Goal: Task Accomplishment & Management: Manage account settings

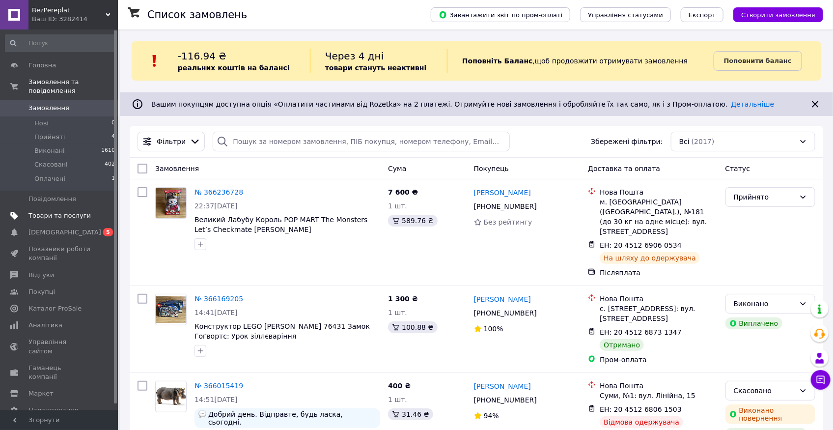
click at [56, 211] on span "Товари та послуги" at bounding box center [59, 215] width 62 height 9
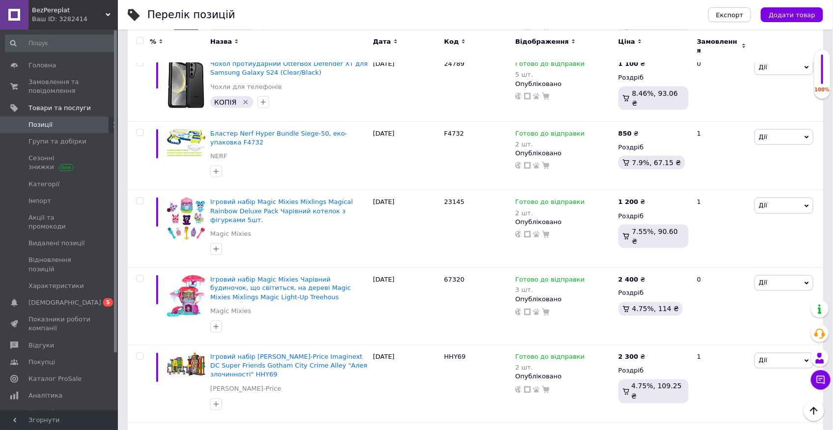
scroll to position [6764, 0]
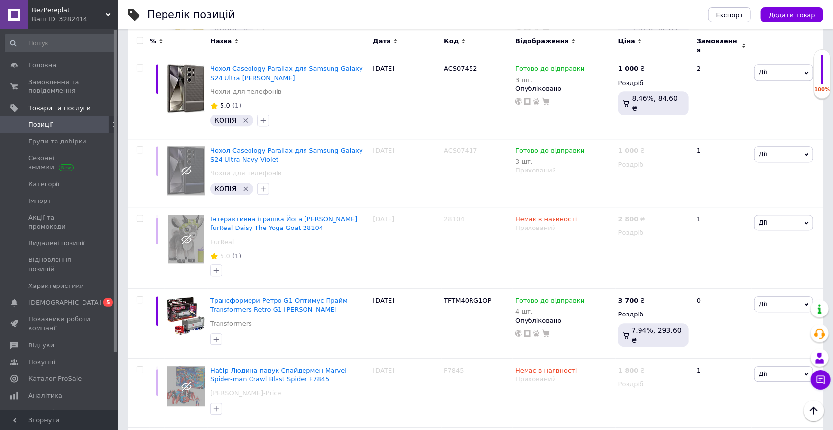
scroll to position [6543, 0]
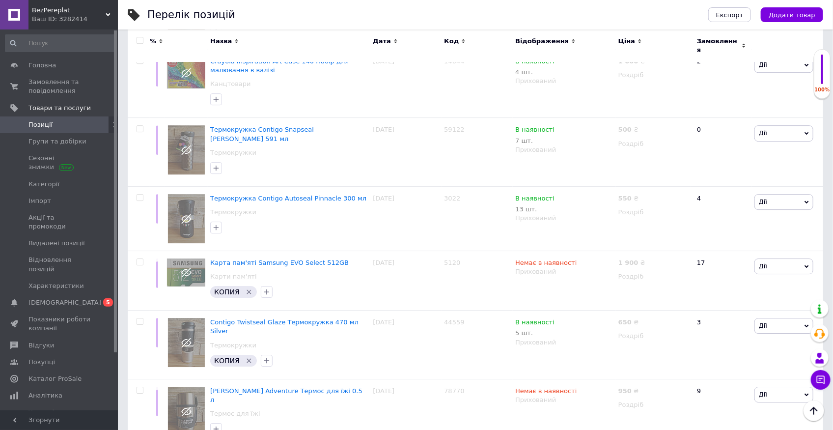
scroll to position [5203, 0]
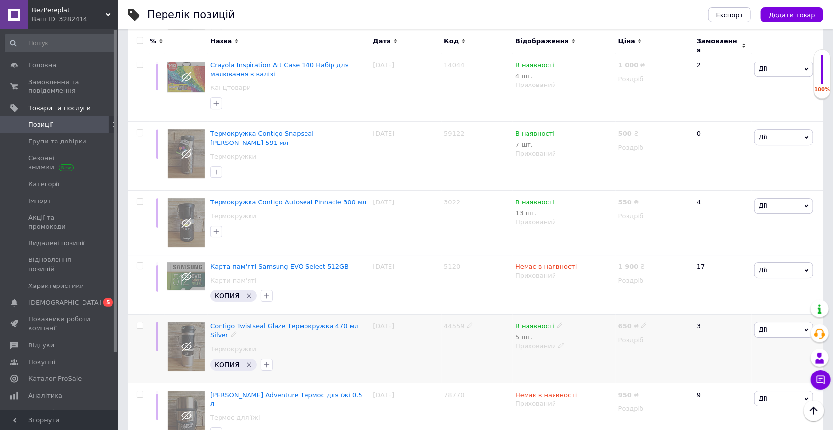
click at [804, 322] on span "Дії" at bounding box center [784, 330] width 59 height 16
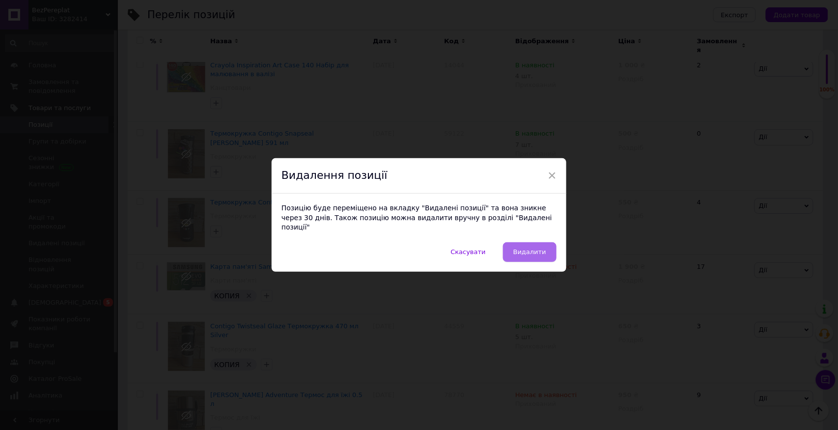
click at [540, 248] on span "Видалити" at bounding box center [529, 251] width 33 height 7
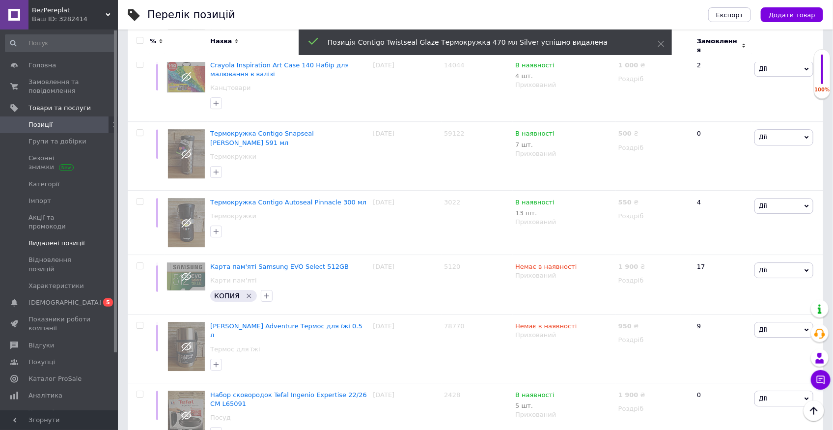
click at [71, 239] on span "Видалені позиції" at bounding box center [56, 243] width 56 height 9
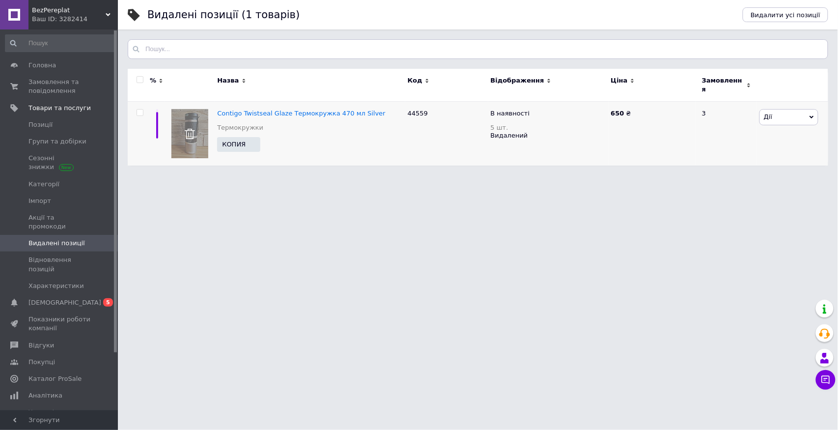
click at [140, 110] on input "checkbox" at bounding box center [140, 113] width 6 height 6
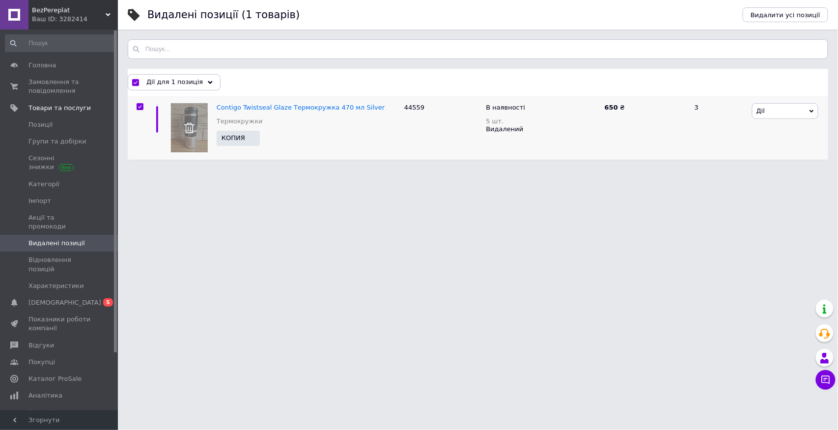
click at [809, 107] on span "Дії" at bounding box center [785, 111] width 66 height 16
click at [775, 144] on li "Видалити" at bounding box center [785, 144] width 65 height 14
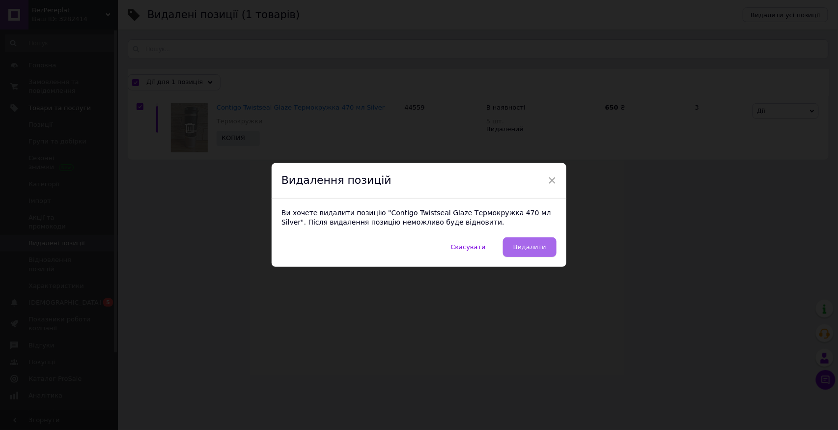
click at [551, 249] on button "Видалити" at bounding box center [530, 247] width 54 height 20
checkbox input "false"
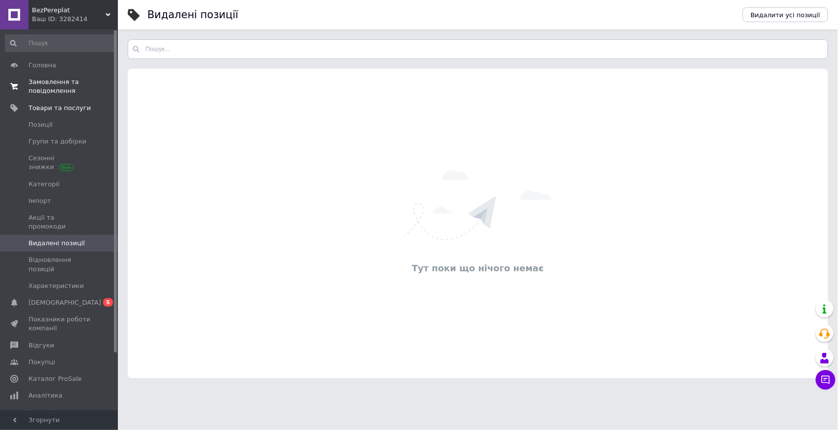
click at [52, 81] on span "Замовлення та повідомлення" at bounding box center [59, 87] width 62 height 18
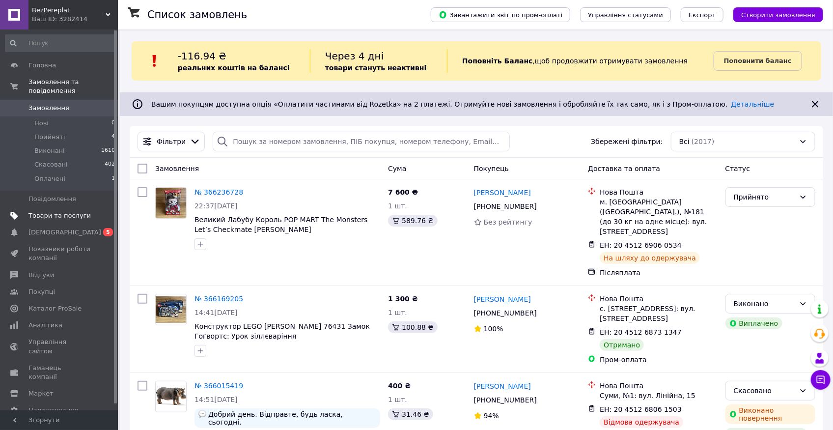
click at [55, 211] on span "Товари та послуги" at bounding box center [59, 215] width 62 height 9
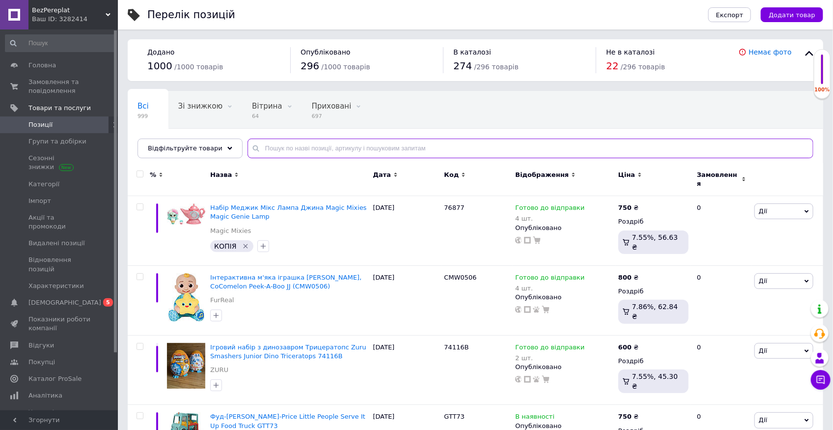
paste input "Адвент календар"
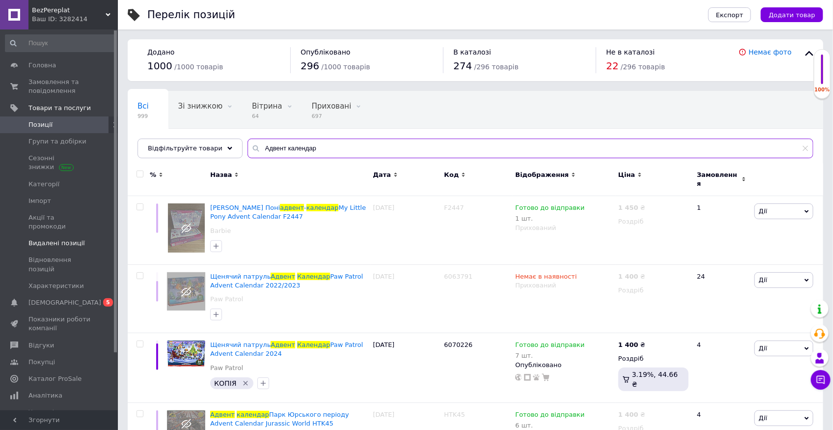
type input "Адвент календар"
click at [56, 239] on span "Видалені позиції" at bounding box center [56, 243] width 56 height 9
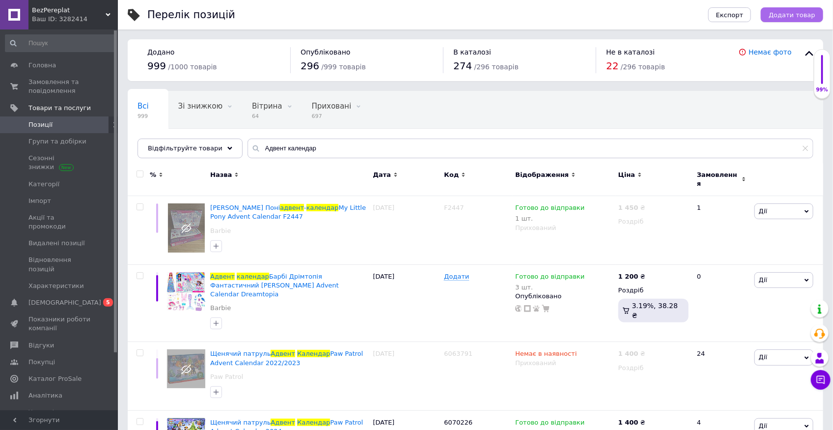
click at [796, 13] on span "Додати товар" at bounding box center [792, 14] width 47 height 7
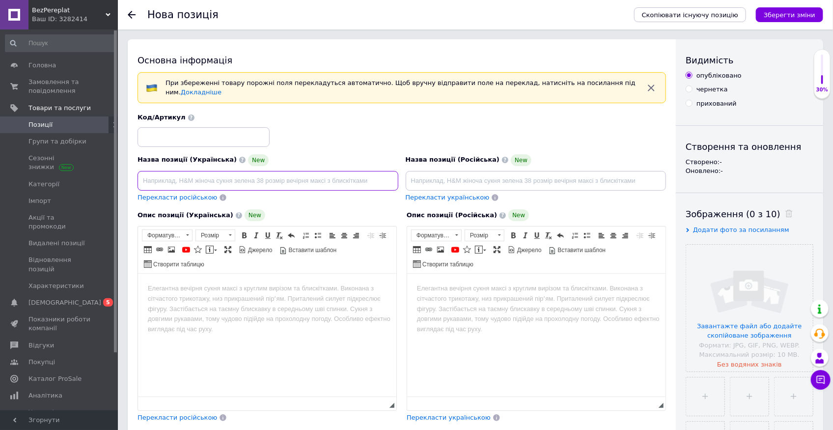
paste input "Адвент календар"
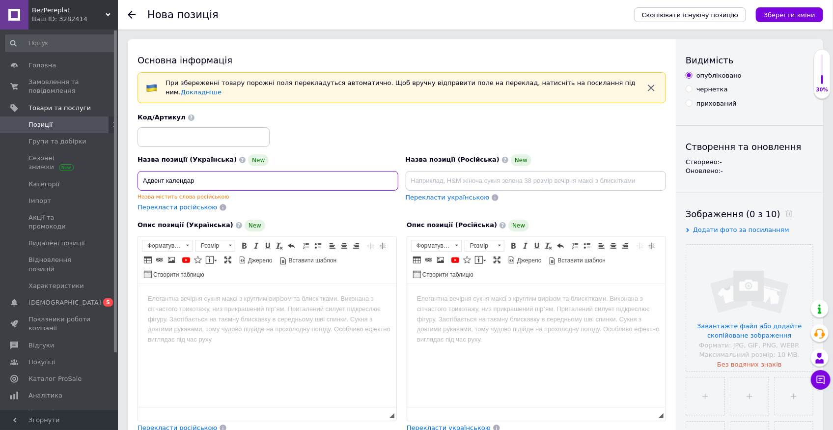
paste input "Imaginext Jurassic World Advent Calendar"
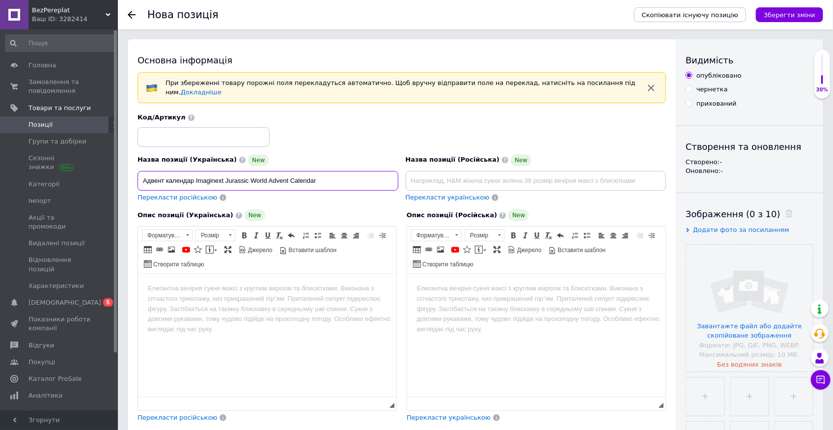
type input "Адвент календар Imaginext Jurassic World Advent Calendar"
paste input "HMJ79"
type input "HMJ79"
click at [331, 173] on input "Адвент календар Imaginext Jurassic World Advent Calendar" at bounding box center [268, 181] width 261 height 20
paste input "HMJ79"
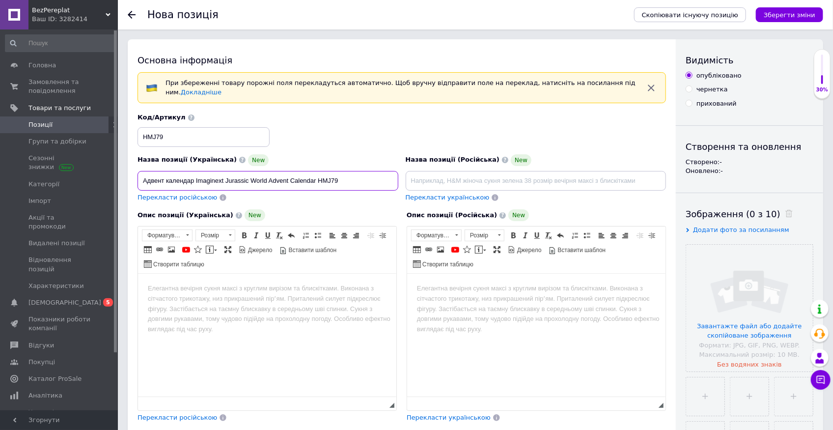
type input "Адвент календар Imaginext Jurassic World Advent Calendar HMJ79"
click at [436, 171] on input at bounding box center [536, 181] width 261 height 20
paste input "Адвент календарь"
drag, startPoint x: 326, startPoint y: 174, endPoint x: 195, endPoint y: 177, distance: 130.7
click at [195, 177] on input "Адвент календар Imaginext Jurassic World Advent Calendar HMJ79" at bounding box center [268, 181] width 261 height 20
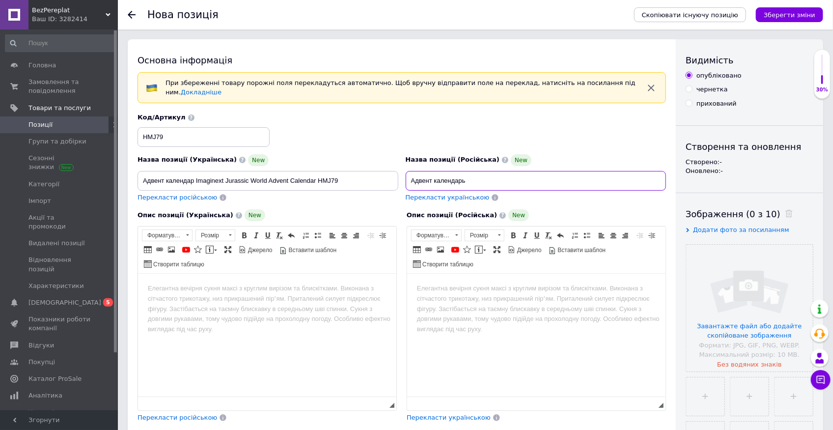
click at [508, 173] on input "Адвент календарь" at bounding box center [536, 181] width 261 height 20
paste input "Imaginext Jurassic World Advent Calendar HMJ79"
type input "Адвент календарь Imaginext Jurassic World Advent Calendar HMJ79"
drag, startPoint x: 338, startPoint y: 175, endPoint x: 137, endPoint y: 178, distance: 201.4
click at [137, 178] on div "Назва позиції (Українська) New Адвент календар Imaginext Jurassic World Advent …" at bounding box center [268, 178] width 268 height 56
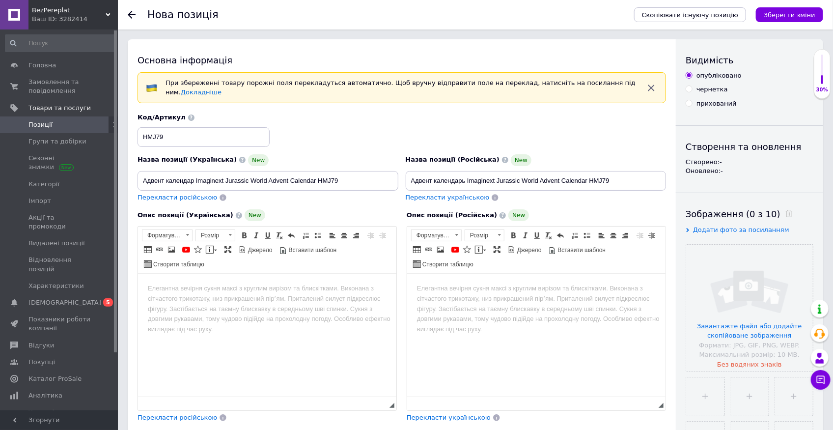
click at [195, 281] on html at bounding box center [267, 288] width 258 height 30
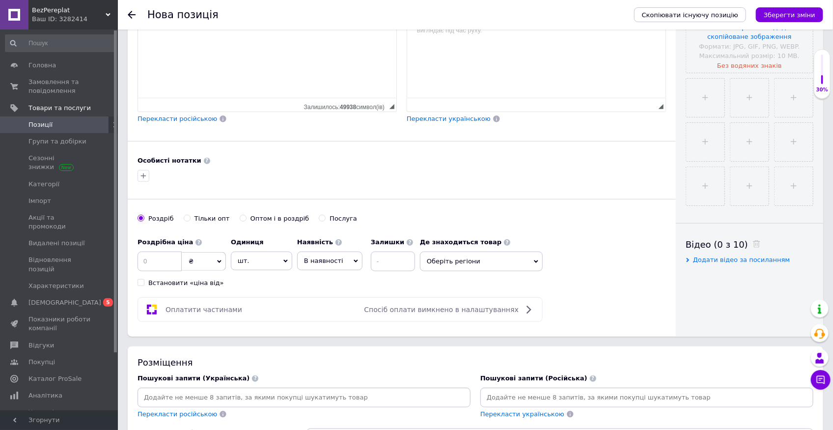
scroll to position [393, 0]
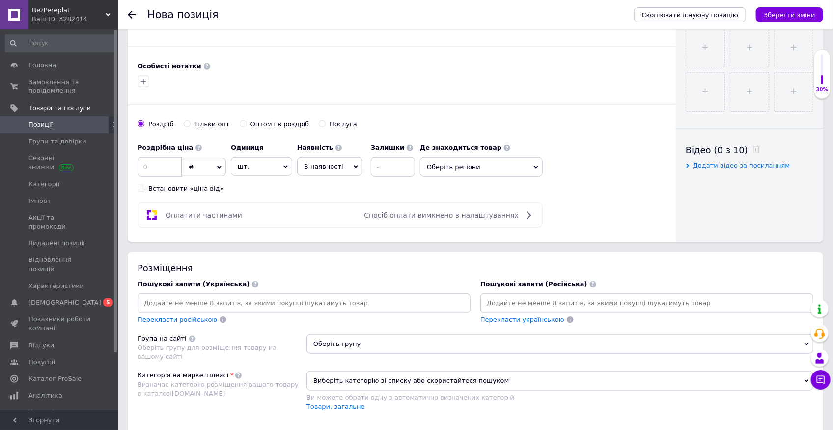
click at [295, 296] on input at bounding box center [304, 303] width 329 height 15
type input "Адвент календар Imaginext Jurassic World Advent Calendar HMJ79"
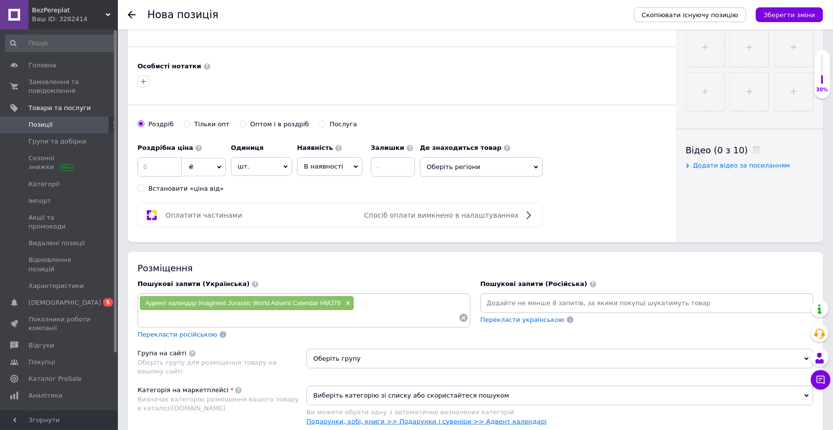
click at [499, 418] on link "Подарунки, хобі, книги >> Подарунки і сувеніри >> Адвент календарі" at bounding box center [427, 421] width 240 height 7
click at [789, 18] on icon "Зберегти зміни" at bounding box center [790, 14] width 52 height 7
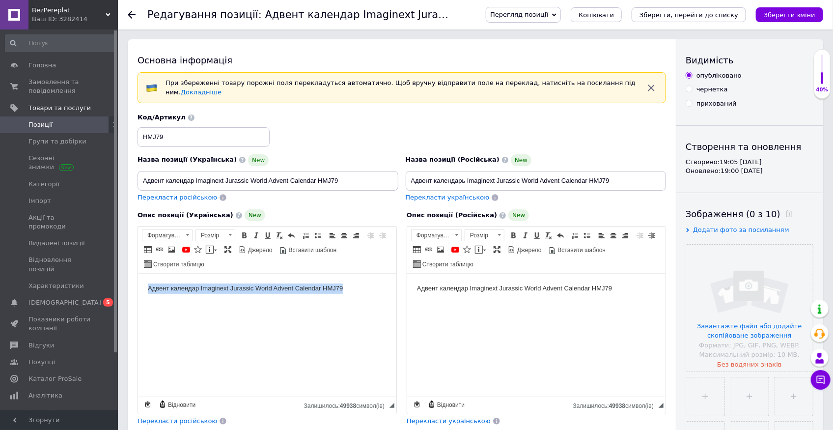
drag, startPoint x: 353, startPoint y: 288, endPoint x: 139, endPoint y: 281, distance: 213.9
click at [140, 281] on html "Адвент календар Imaginext Jurassic World Advent Calendar HMJ79" at bounding box center [267, 288] width 258 height 30
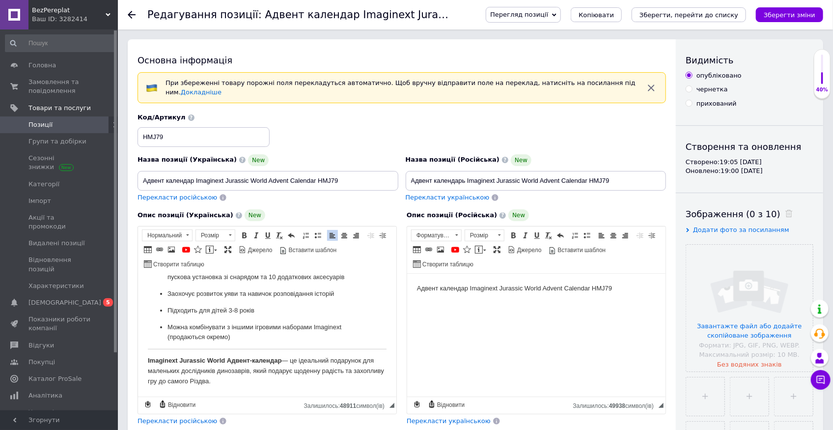
scroll to position [181, 0]
drag, startPoint x: 236, startPoint y: 337, endPoint x: 157, endPoint y: 326, distance: 79.3
click at [157, 326] on ul "Зворотний відлік до Різдва з 24 іграшками, серед яких персонажі Юрського період…" at bounding box center [266, 275] width 239 height 134
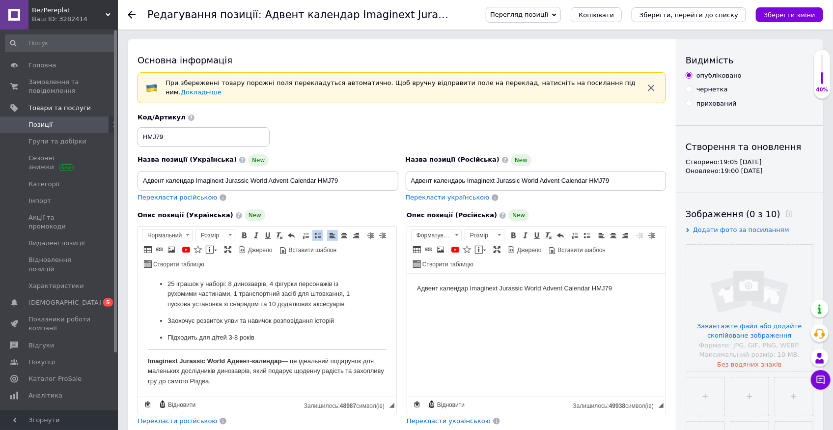
scroll to position [32, 0]
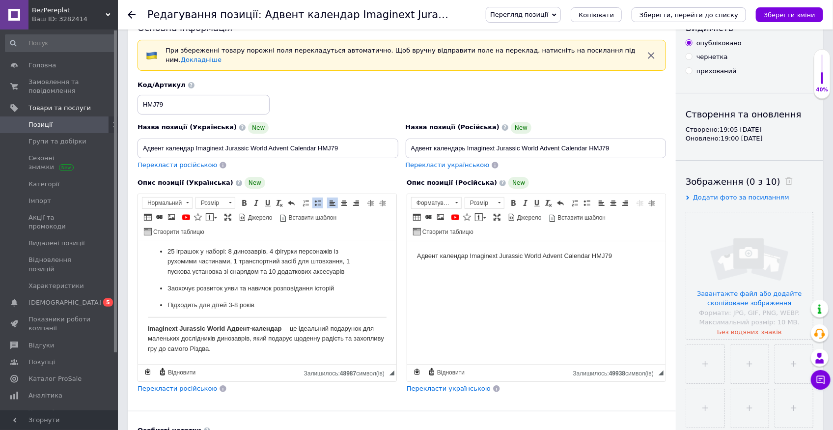
click at [254, 349] on p "Imaginext Jurassic World Адвент-календар — це ідеальний подарунок для маленьких…" at bounding box center [266, 339] width 239 height 30
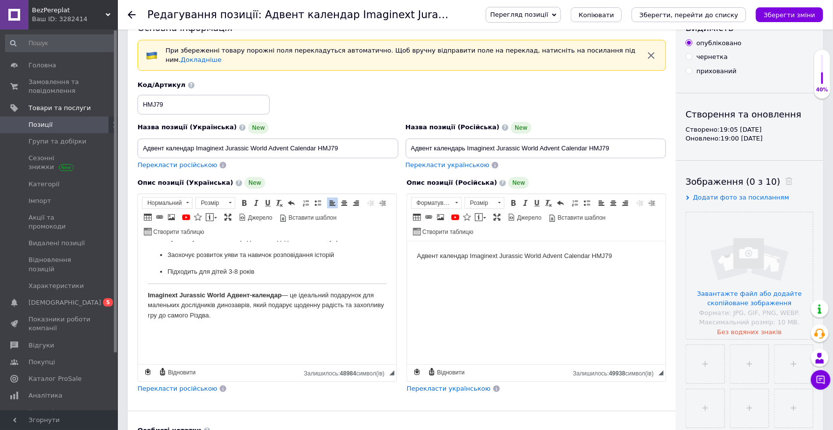
scroll to position [170, 0]
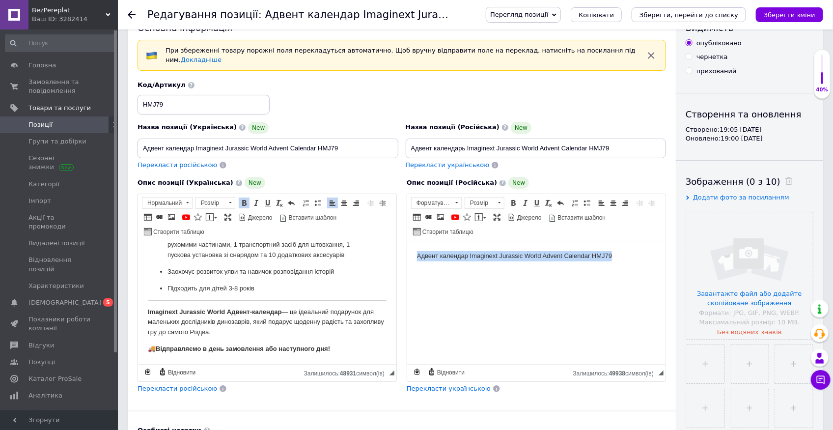
drag, startPoint x: 624, startPoint y: 254, endPoint x: 397, endPoint y: 254, distance: 227.0
click at [407, 254] on html "Адвент календар Imaginext Jurassic World Advent Calendar HMJ79" at bounding box center [536, 256] width 258 height 30
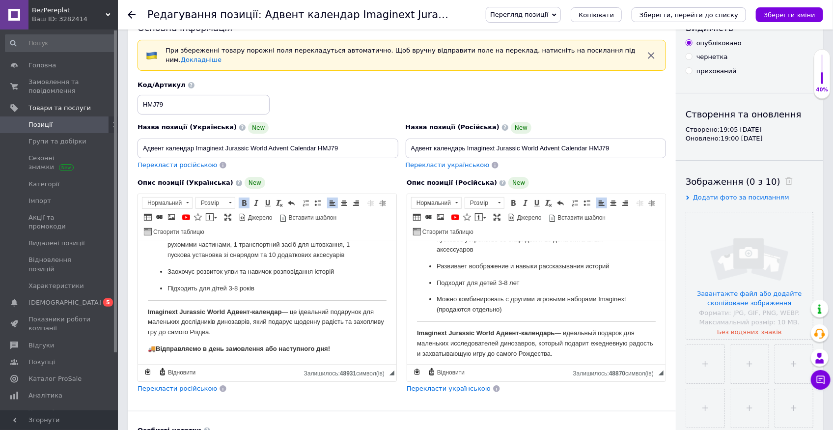
scroll to position [201, 0]
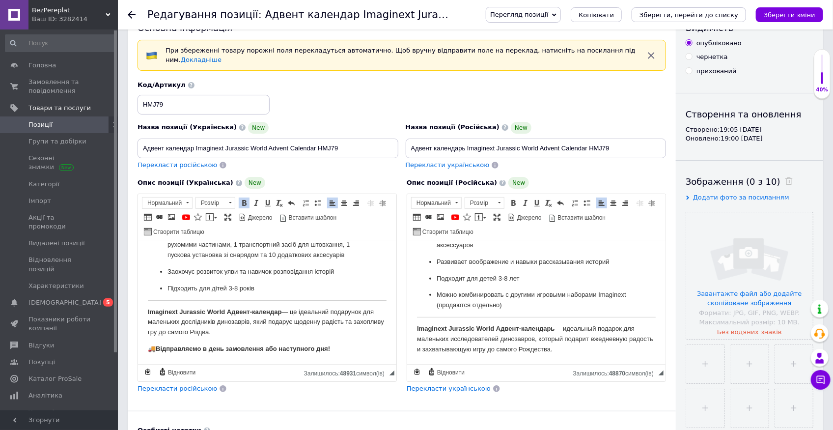
click at [271, 349] on strong "Відправляємо в день замовлення або наступного дня!" at bounding box center [242, 348] width 174 height 7
drag, startPoint x: 302, startPoint y: 360, endPoint x: 582, endPoint y: 700, distance: 440.5
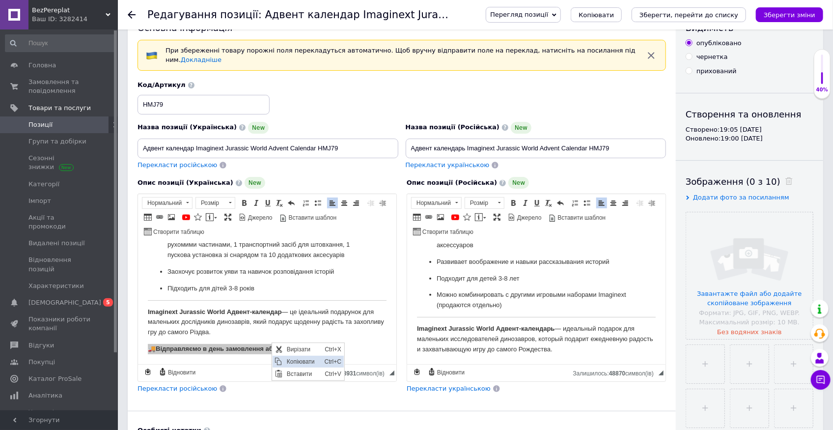
click at [302, 360] on span "Копіювати" at bounding box center [303, 362] width 38 height 12
copy p "🚚 Відправляємо в день замовлення або наступного дня!"
click at [588, 352] on p "Imaginext Jurassic World Адвент-календарь — идеальный подарок для маленьких исс…" at bounding box center [536, 339] width 239 height 30
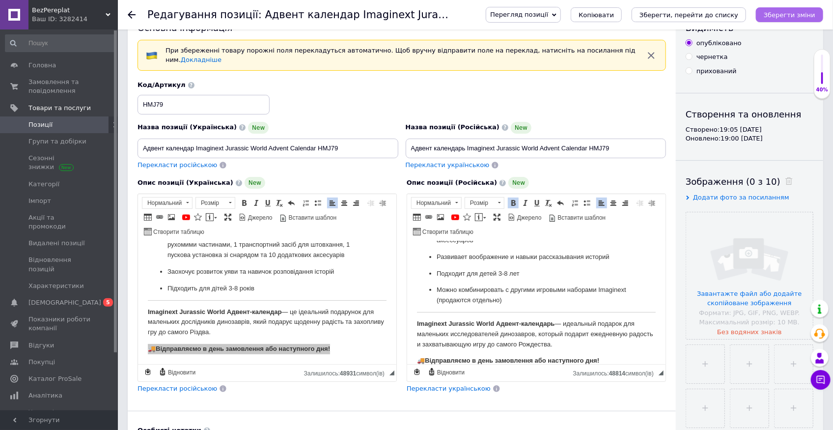
click at [795, 15] on icon "Зберегти зміни" at bounding box center [790, 14] width 52 height 7
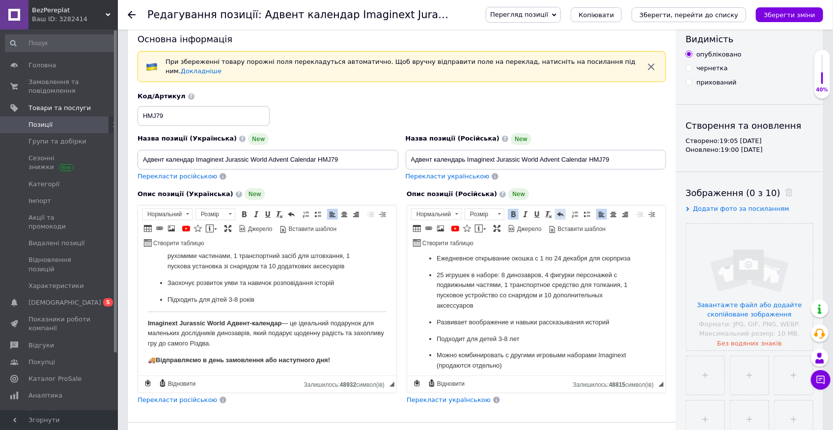
scroll to position [0, 0]
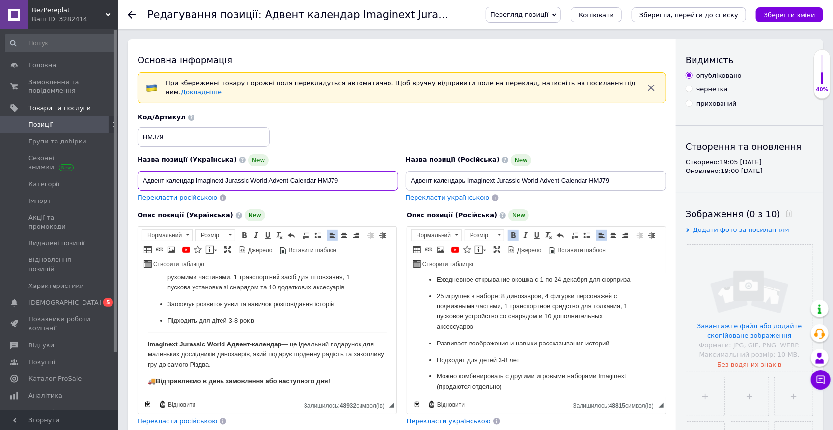
drag, startPoint x: 349, startPoint y: 175, endPoint x: 133, endPoint y: 176, distance: 216.2
click at [133, 176] on div "Основна інформація При збереженні товару порожні поля перекладуться автоматично…" at bounding box center [402, 338] width 548 height 599
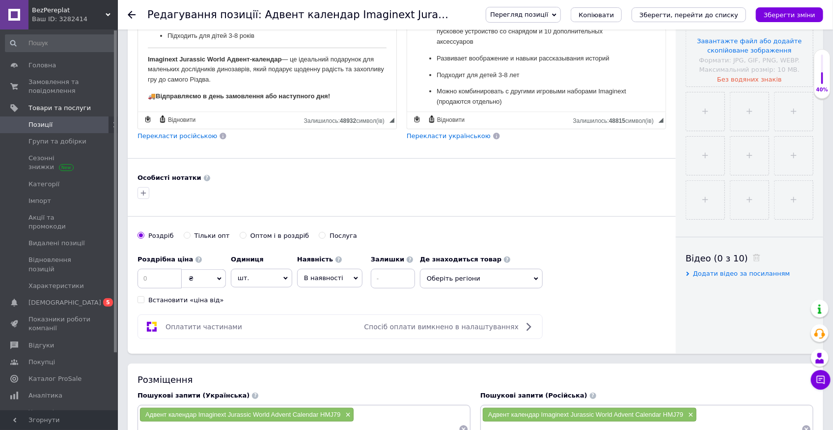
scroll to position [360, 0]
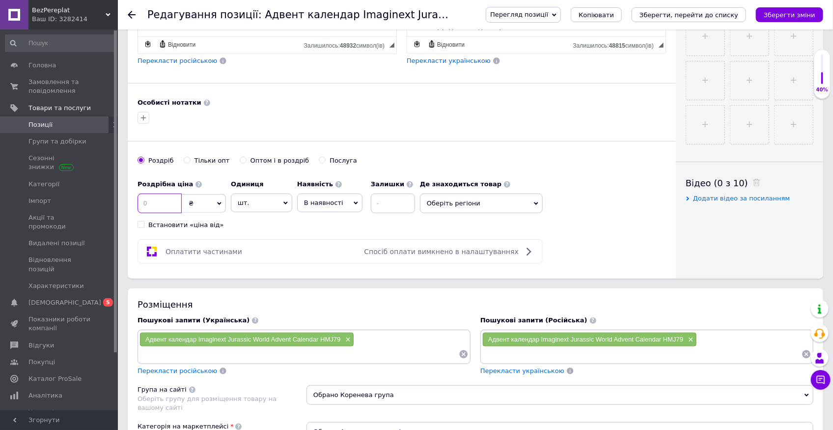
click at [154, 194] on input at bounding box center [160, 204] width 44 height 20
type input "1300"
click at [342, 197] on span "В наявності" at bounding box center [329, 203] width 65 height 19
click at [328, 253] on li "Готово до відправки" at bounding box center [330, 264] width 64 height 23
click at [428, 201] on input at bounding box center [419, 204] width 44 height 20
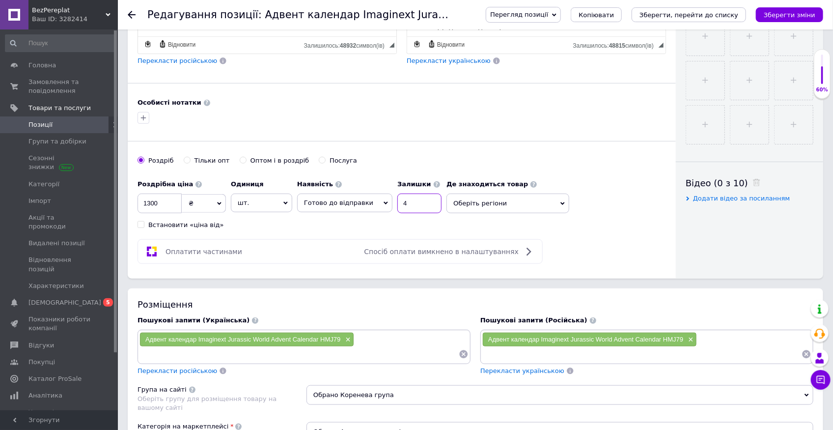
type input "4"
click at [517, 194] on span "Оберіть регіони" at bounding box center [508, 204] width 123 height 20
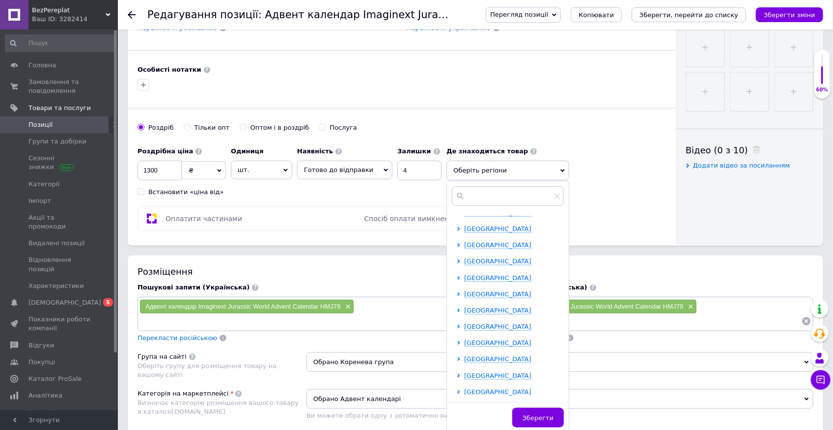
scroll to position [104, 0]
click at [483, 283] on ul "Івано-Франківська область Волинська область Вінницька область Дніпропетровська …" at bounding box center [510, 304] width 107 height 384
click at [483, 292] on span "Львівська область" at bounding box center [497, 295] width 67 height 7
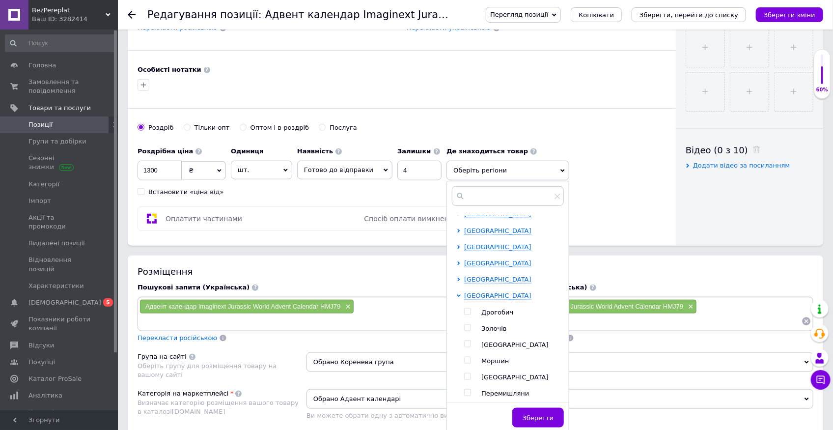
click at [464, 341] on input "checkbox" at bounding box center [467, 344] width 6 height 6
checkbox input "true"
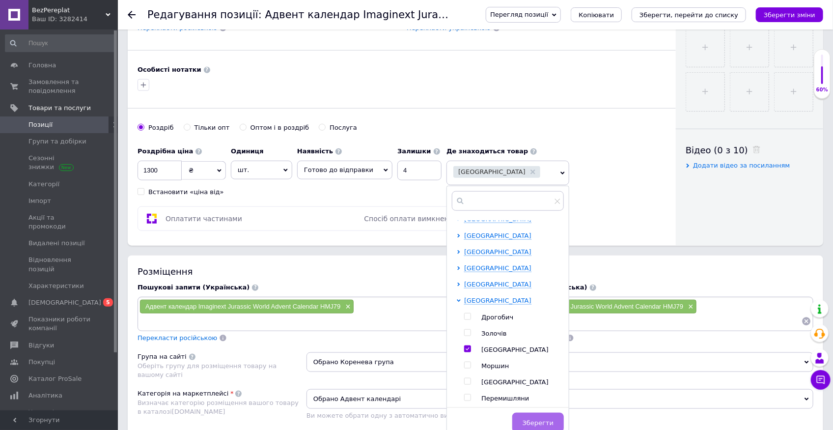
click at [525, 419] on span "Зберегти" at bounding box center [538, 422] width 31 height 7
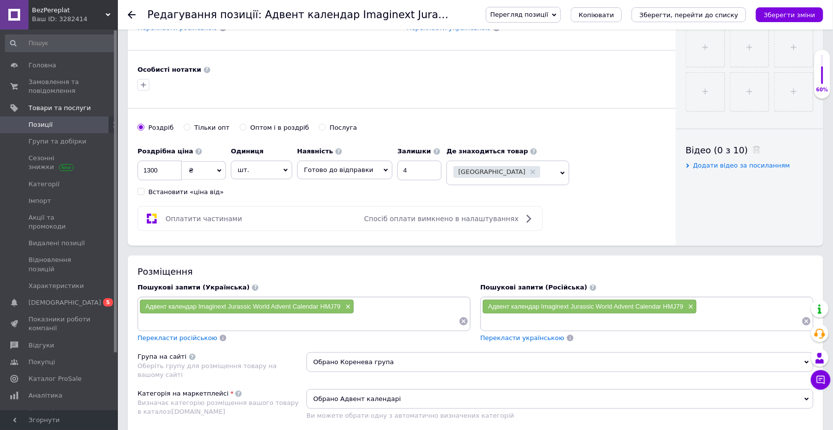
click at [794, 12] on icon "Зберегти зміни" at bounding box center [790, 14] width 52 height 7
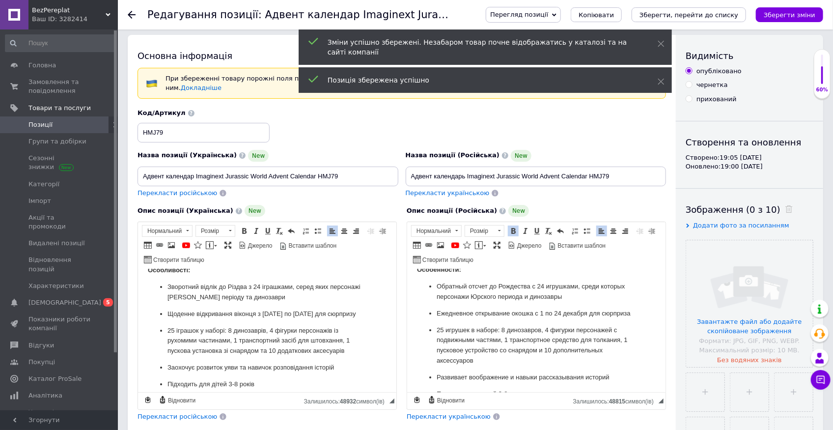
scroll to position [0, 0]
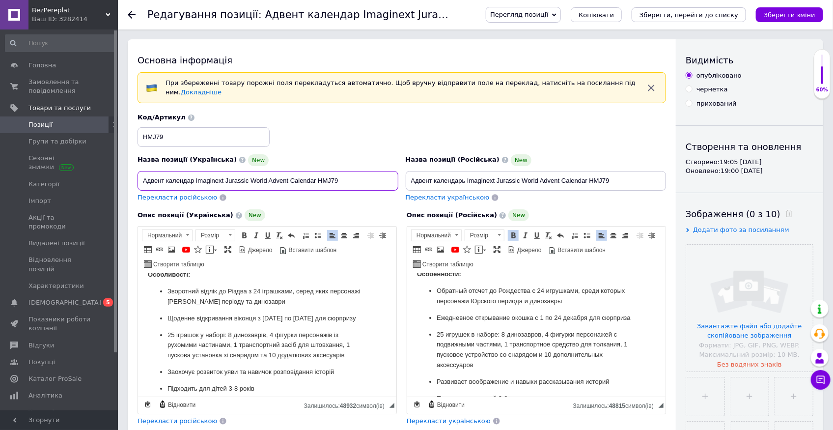
drag, startPoint x: 340, startPoint y: 177, endPoint x: 196, endPoint y: 174, distance: 145.0
click at [196, 174] on input "Адвент календар Imaginext Jurassic World Advent Calendar HMJ79" at bounding box center [268, 181] width 261 height 20
click at [203, 175] on input "Адвент календар Imaginext Jurassic World Advent Calendar HMJ79" at bounding box center [268, 181] width 261 height 20
click at [194, 174] on input "Адвент календар Imaginext Jurassic World Advent Calendar HMJ79" at bounding box center [268, 181] width 261 height 20
paste input "світ юрського періоду"
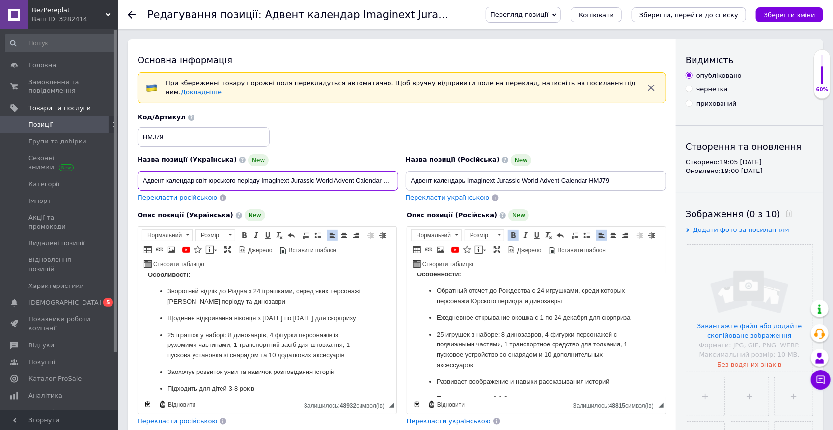
click at [198, 174] on input "Адвент календар світ юрського періоду Imaginext Jurassic World Advent Calendar …" at bounding box center [268, 181] width 261 height 20
click at [214, 174] on input "Адвент календар Cвіт юрського періоду Imaginext Jurassic World Advent Calendar …" at bounding box center [268, 181] width 261 height 20
click at [197, 176] on input "Адвент календар Cвіт Юрського періоду Imaginext Jurassic World Advent Calendar …" at bounding box center [268, 181] width 261 height 20
type input "Адвент календар Світ Юрського періоду Imaginext Jurassic World Advent Calendar …"
click at [787, 16] on icon "Зберегти зміни" at bounding box center [790, 14] width 52 height 7
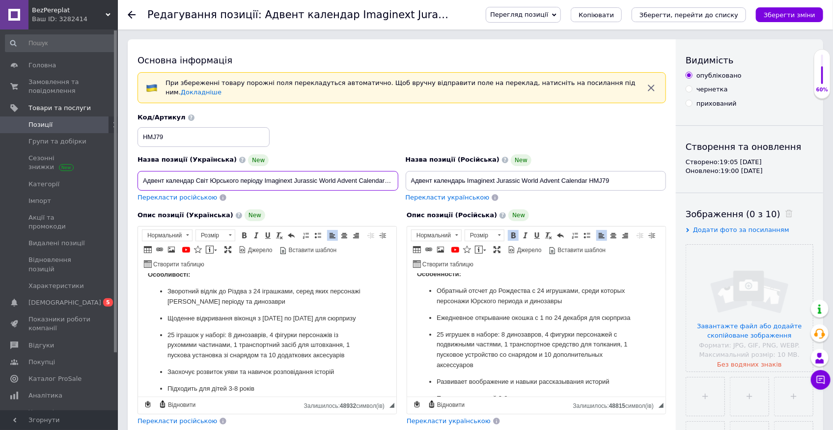
scroll to position [0, 15]
drag, startPoint x: 142, startPoint y: 173, endPoint x: 399, endPoint y: 174, distance: 257.4
click at [399, 174] on div "Назва позиції (Українська) New Адвент календар Світ Юрського періоду Imaginext …" at bounding box center [268, 178] width 268 height 56
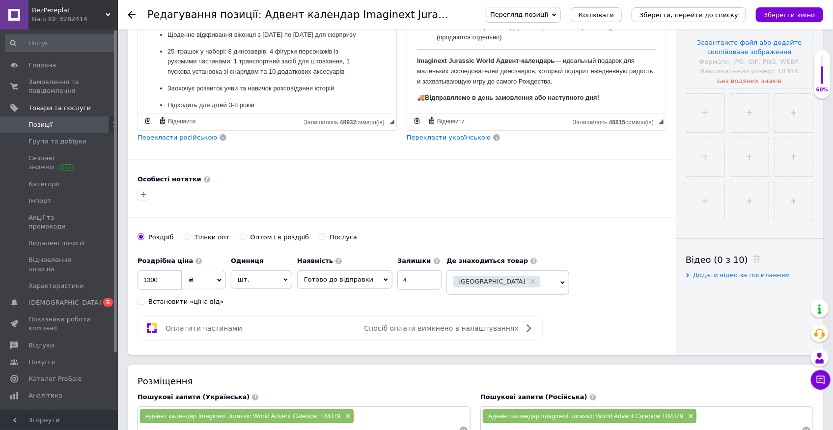
scroll to position [393, 0]
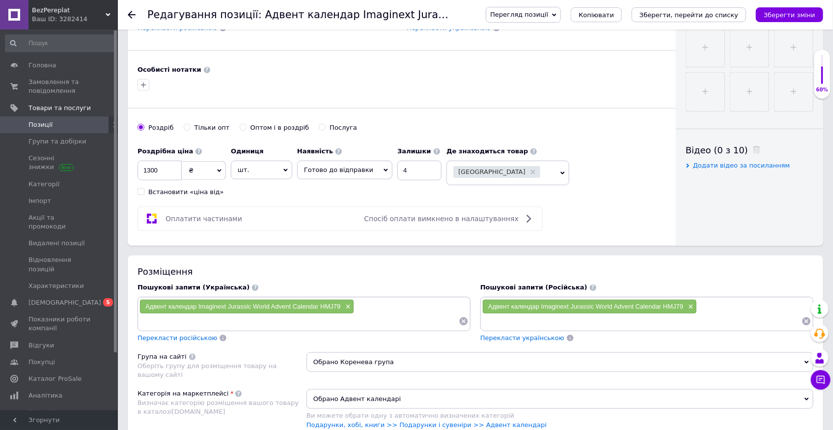
click at [301, 315] on input at bounding box center [299, 321] width 319 height 15
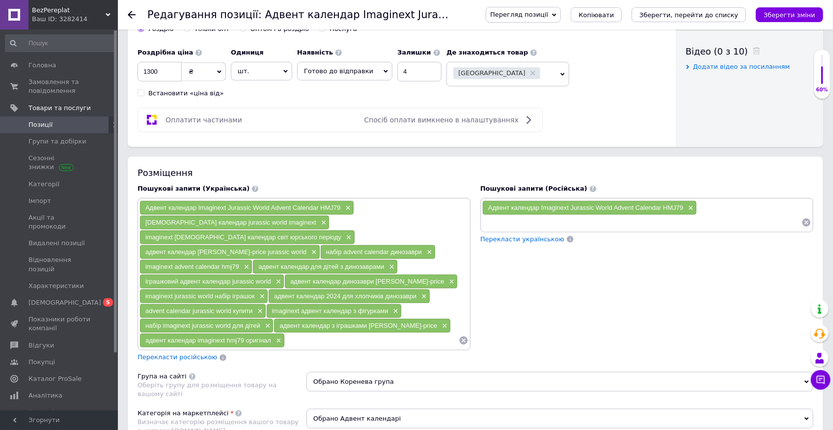
scroll to position [524, 0]
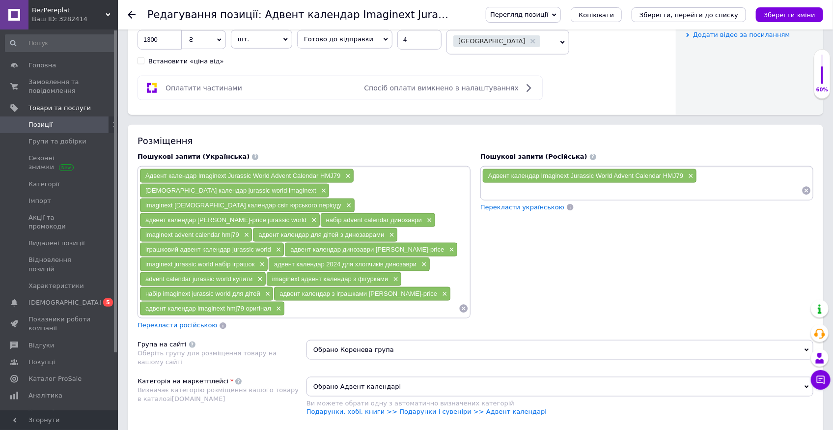
click at [306, 301] on input at bounding box center [372, 308] width 174 height 15
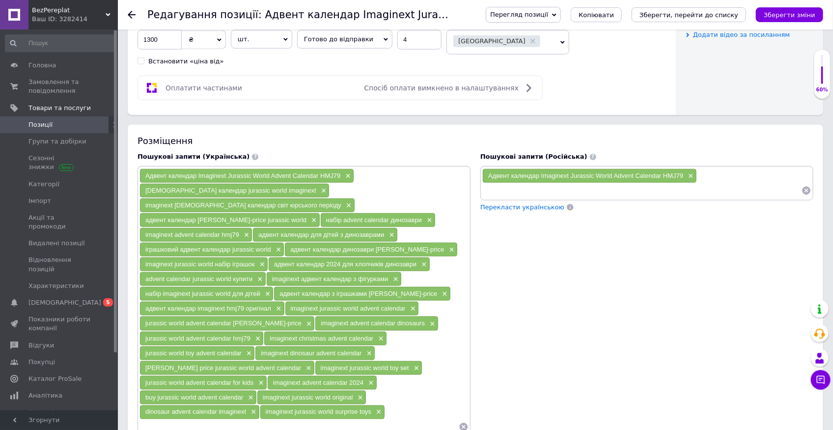
click at [546, 183] on input at bounding box center [641, 190] width 319 height 15
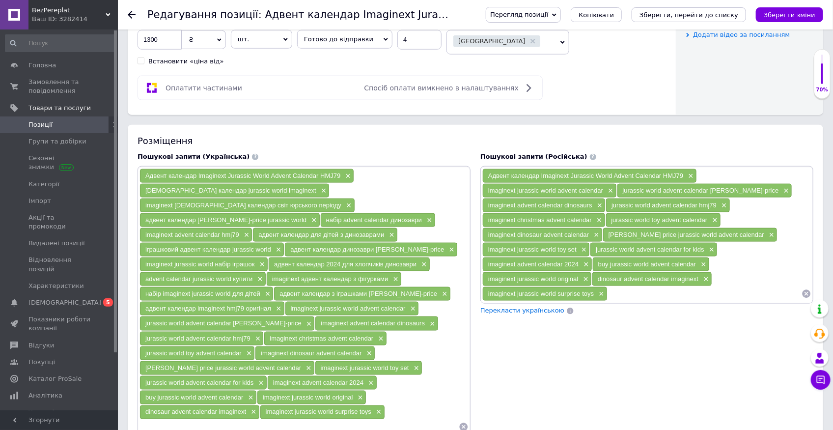
click at [616, 286] on input at bounding box center [705, 293] width 194 height 15
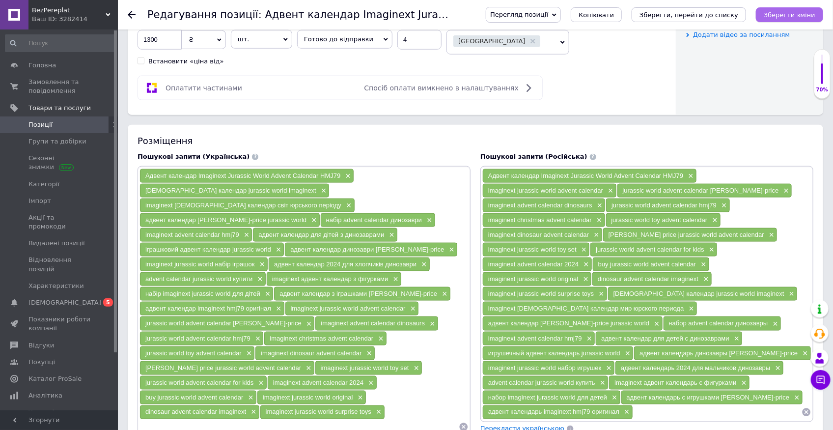
click at [786, 14] on icon "Зберегти зміни" at bounding box center [790, 14] width 52 height 7
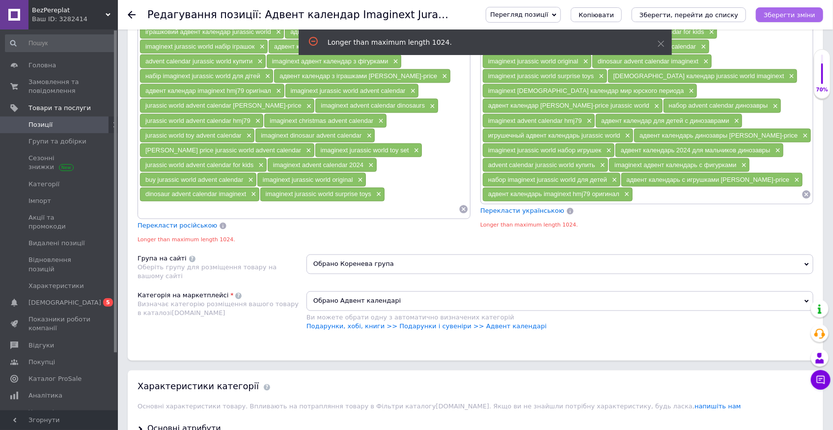
scroll to position [743, 0]
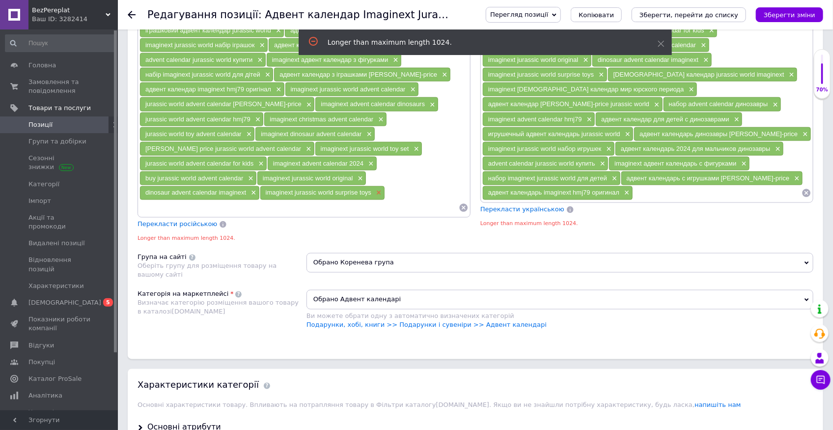
click at [376, 189] on span "×" at bounding box center [378, 193] width 8 height 8
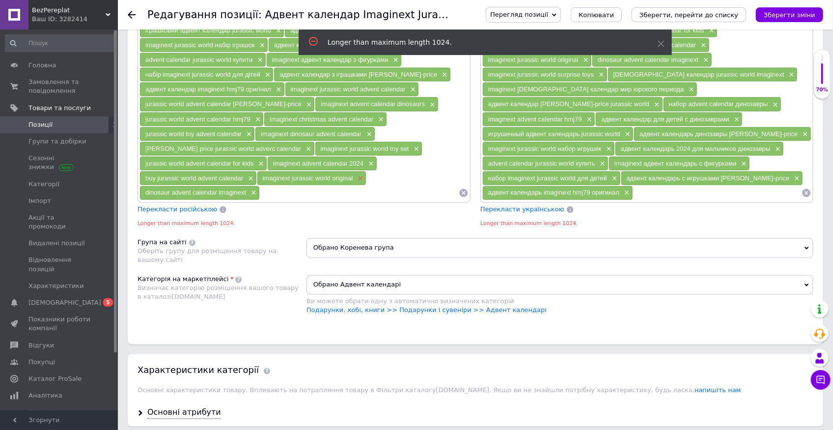
click at [361, 174] on span "×" at bounding box center [359, 178] width 8 height 8
click at [630, 189] on span "×" at bounding box center [626, 193] width 8 height 8
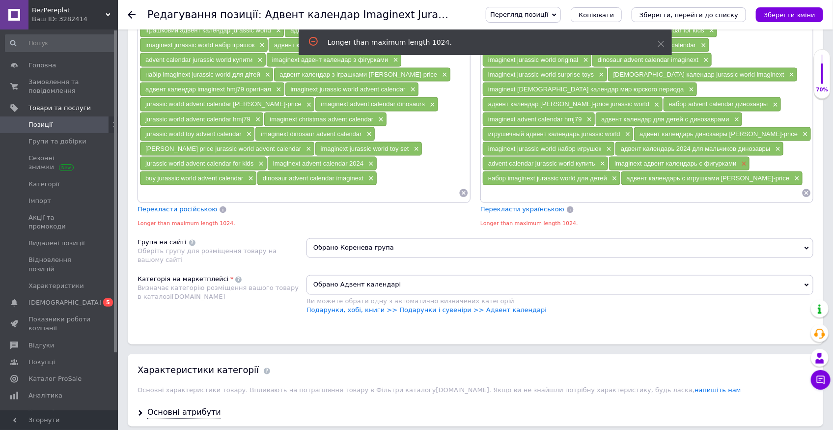
click at [739, 160] on span "×" at bounding box center [743, 164] width 8 height 8
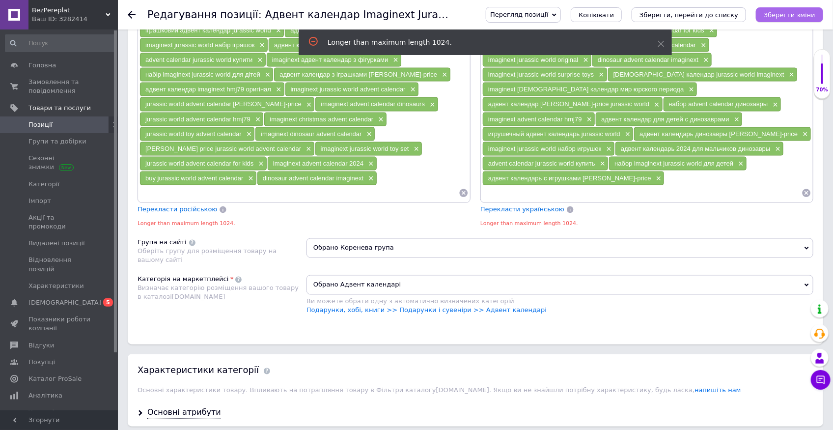
click at [800, 20] on button "Зберегти зміни" at bounding box center [789, 14] width 67 height 15
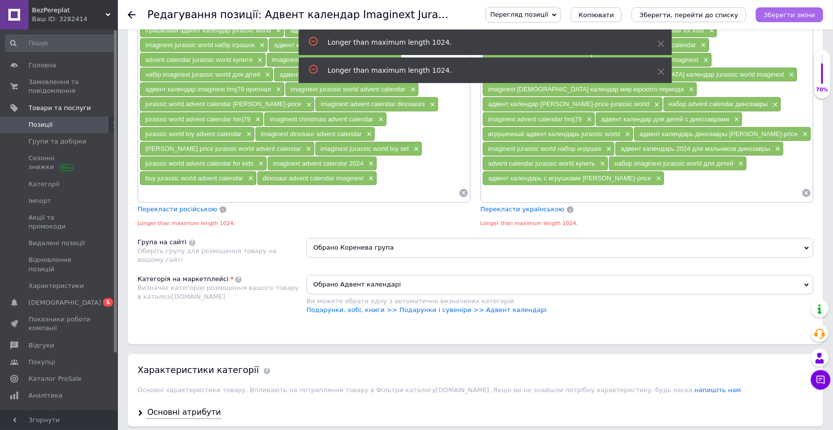
scroll to position [728, 0]
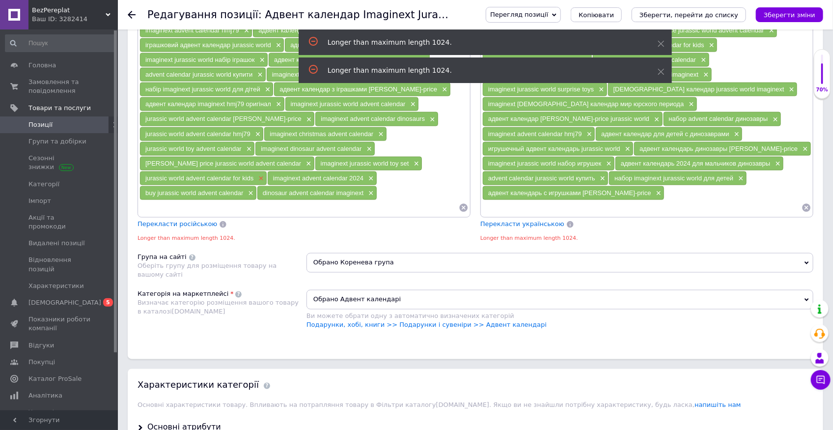
click at [259, 174] on span "×" at bounding box center [260, 178] width 8 height 8
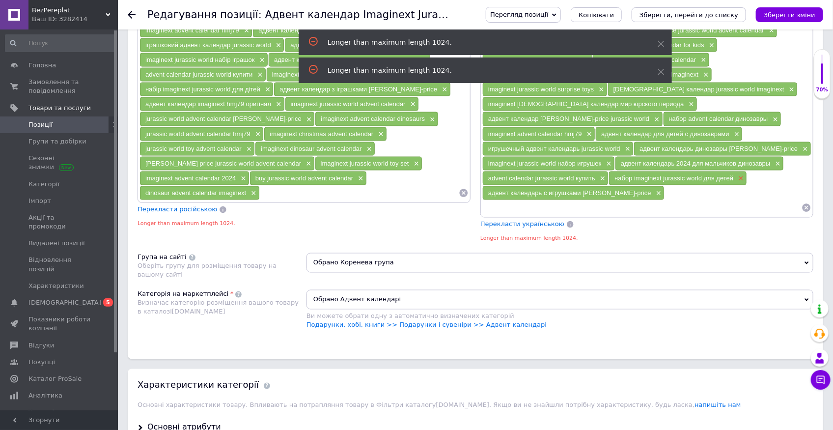
click at [736, 174] on span "×" at bounding box center [740, 178] width 8 height 8
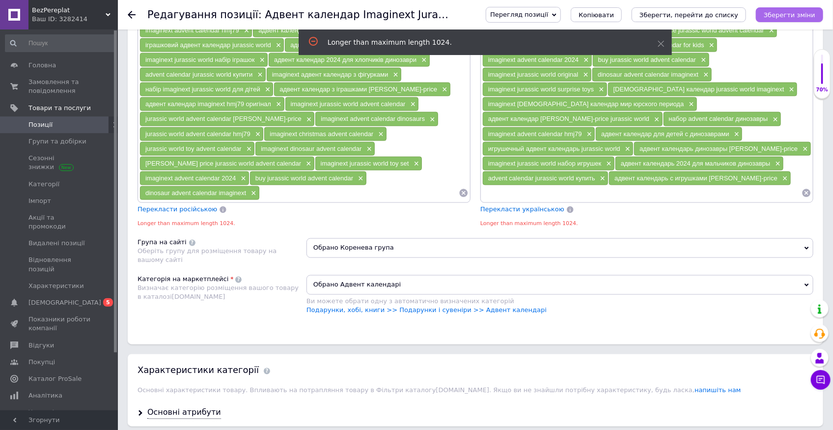
click at [782, 20] on button "Зберегти зміни" at bounding box center [789, 14] width 67 height 15
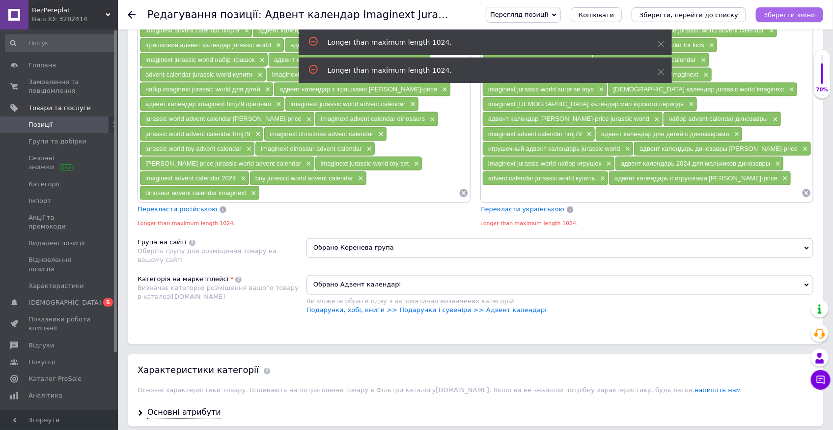
scroll to position [713, 0]
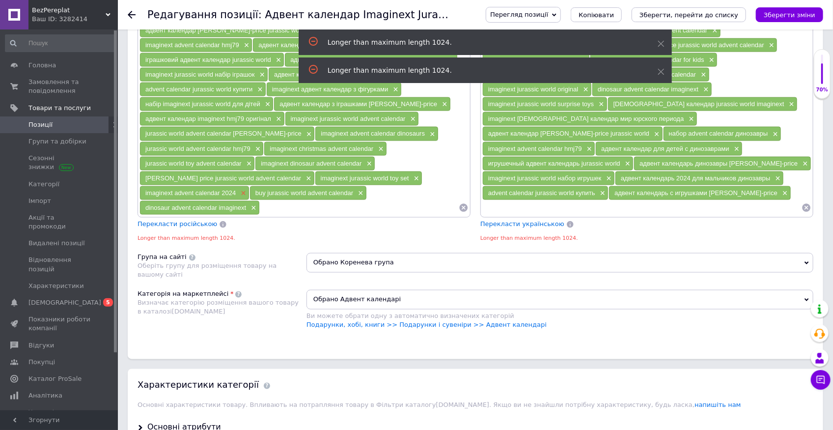
click at [245, 189] on span "×" at bounding box center [242, 193] width 8 height 8
click at [612, 174] on span "×" at bounding box center [608, 178] width 8 height 8
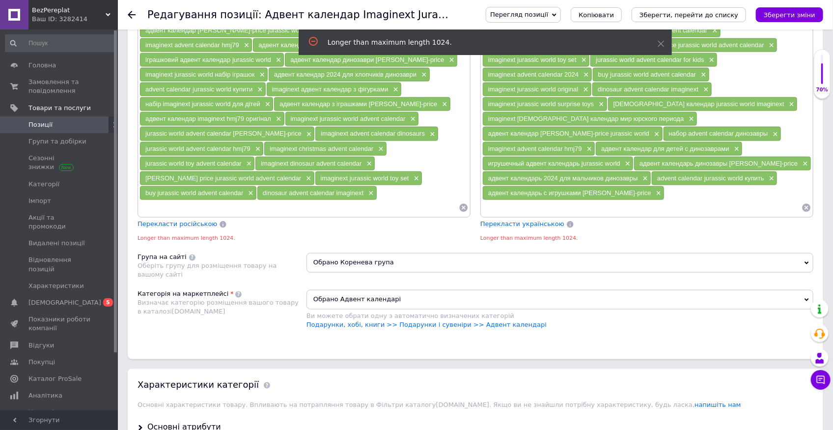
click at [785, 15] on icon "Зберегти зміни" at bounding box center [790, 14] width 52 height 7
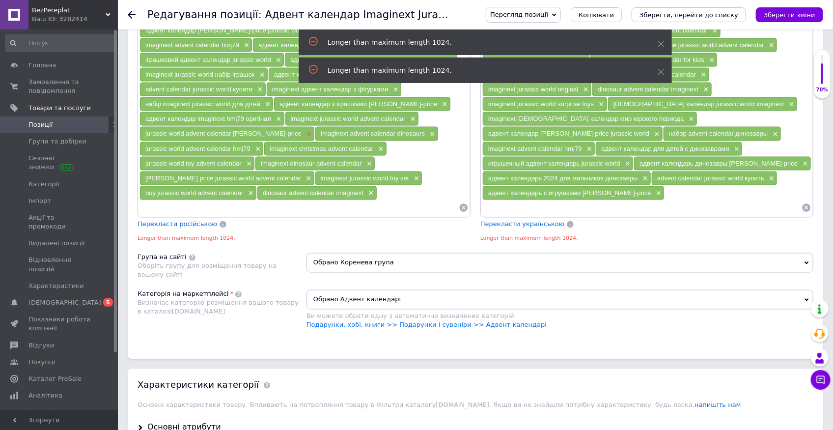
click at [304, 130] on span "×" at bounding box center [308, 134] width 8 height 8
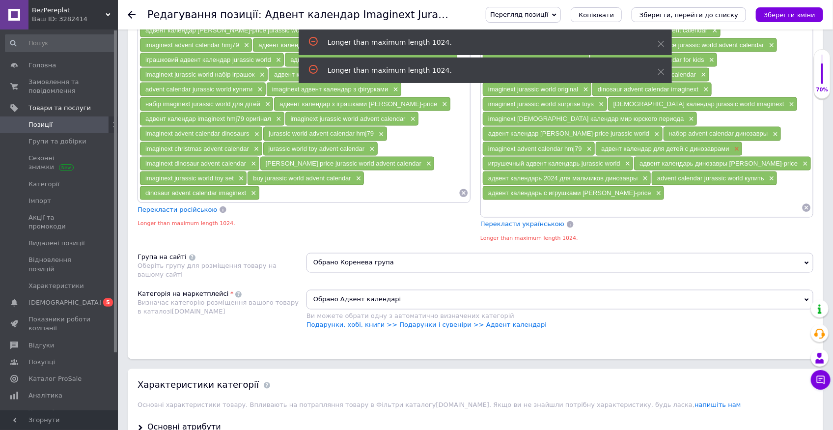
click at [732, 145] on span "×" at bounding box center [736, 149] width 8 height 8
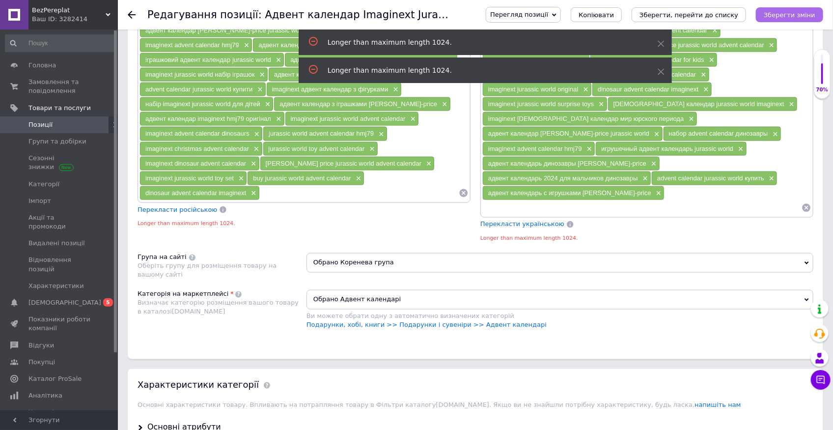
click at [782, 16] on icon "Зберегти зміни" at bounding box center [790, 14] width 52 height 7
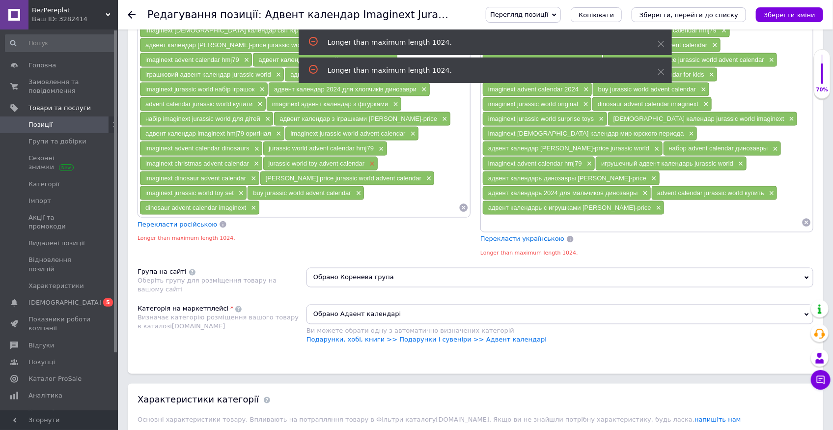
click at [372, 160] on span "×" at bounding box center [371, 164] width 8 height 8
click at [657, 174] on span "×" at bounding box center [653, 178] width 8 height 8
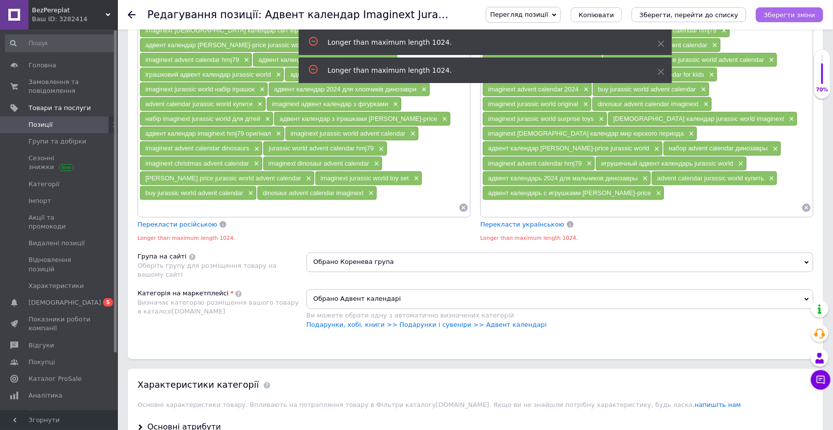
click at [790, 14] on icon "Зберегти зміни" at bounding box center [790, 14] width 52 height 7
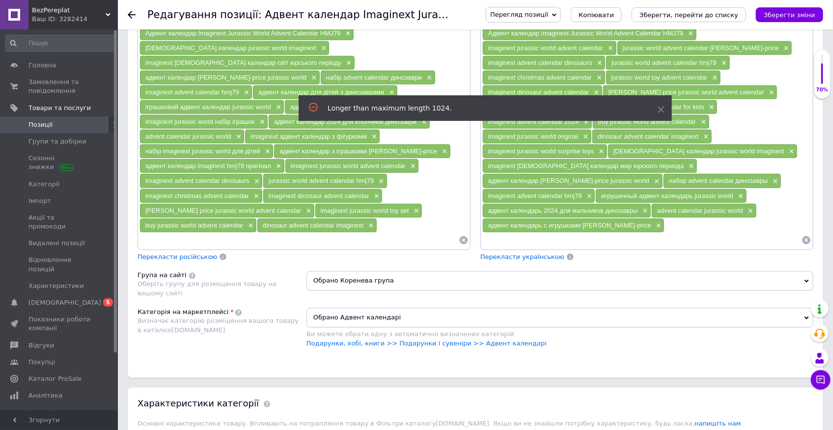
scroll to position [863, 0]
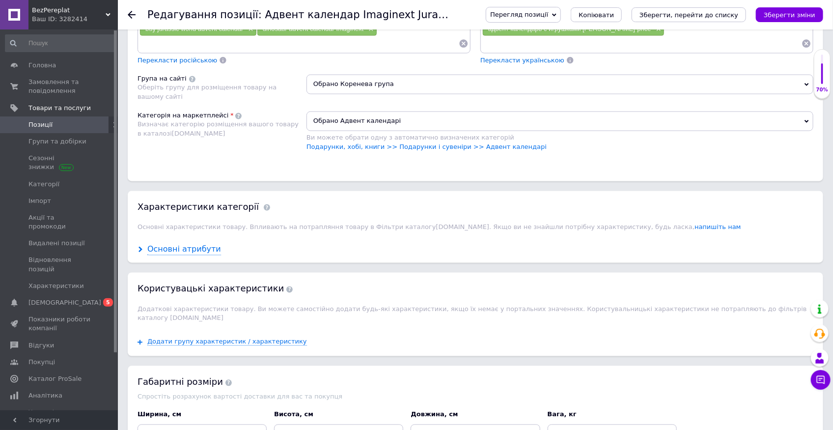
click at [199, 244] on div "Основні атрибути" at bounding box center [184, 249] width 74 height 11
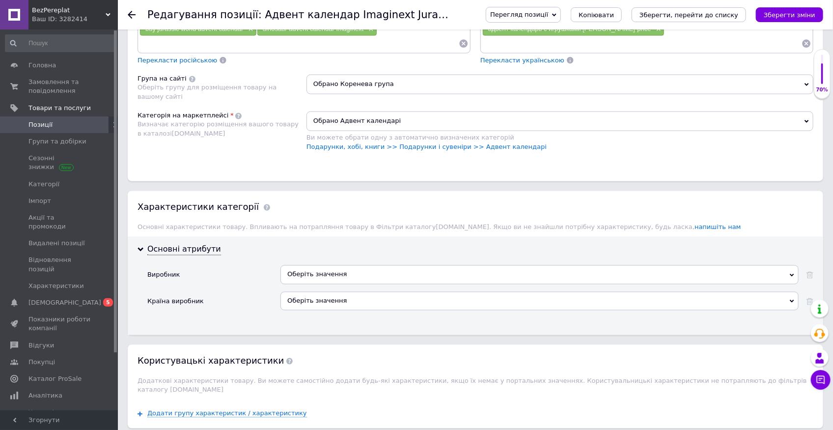
click at [324, 265] on div "Оберіть значення" at bounding box center [540, 274] width 518 height 19
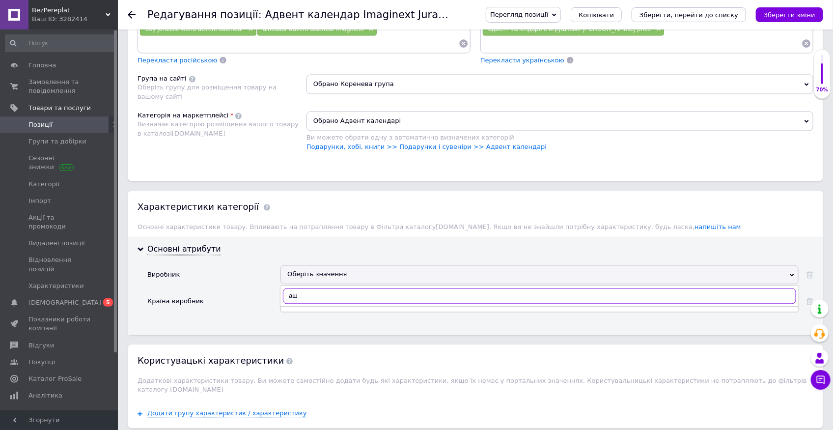
type input "а"
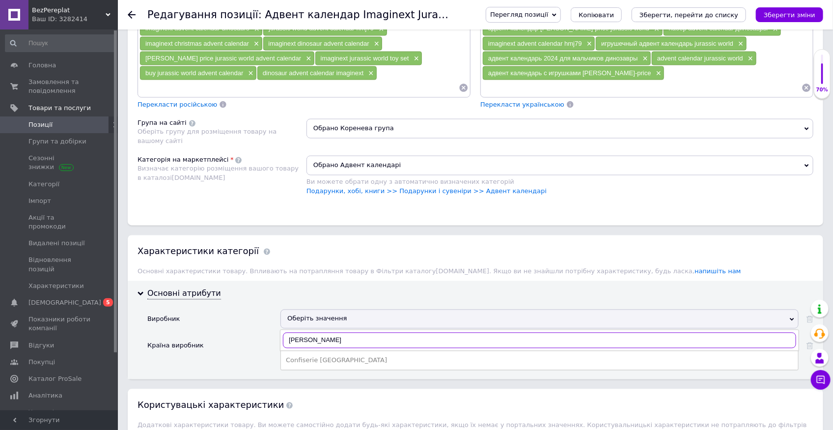
scroll to position [818, 0]
type input "fisher p"
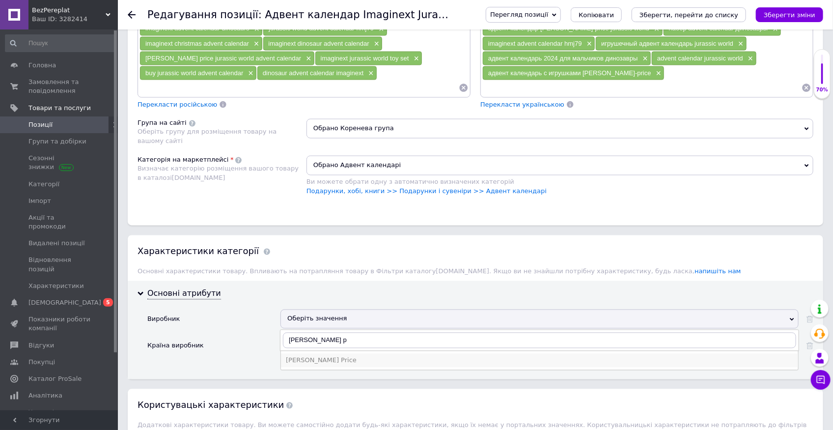
click at [326, 356] on div "Fisher Price" at bounding box center [540, 360] width 508 height 9
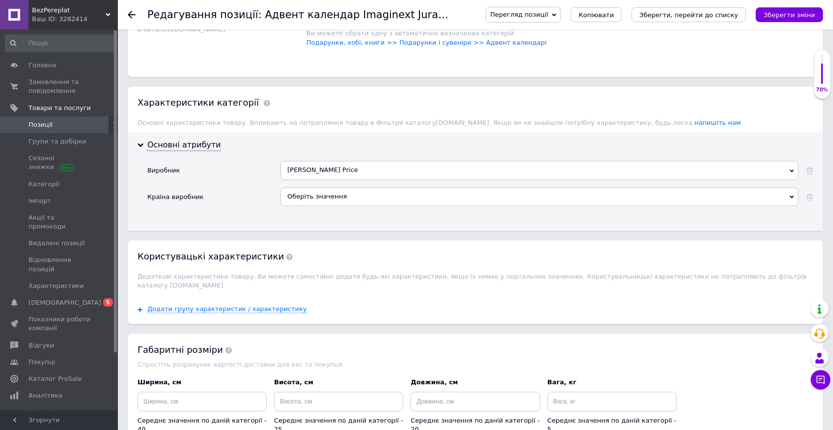
scroll to position [983, 0]
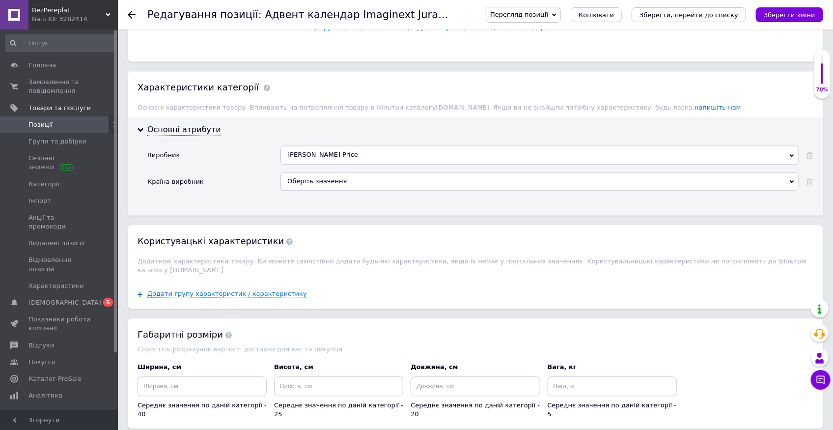
click at [799, 16] on icon "Зберегти зміни" at bounding box center [790, 14] width 52 height 7
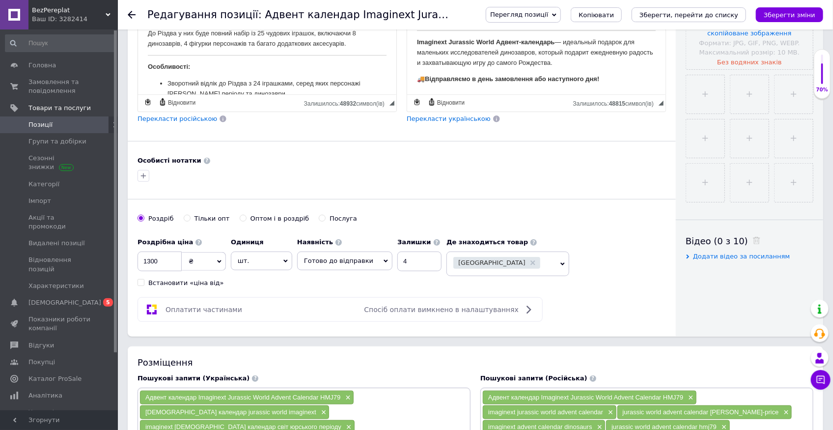
scroll to position [230, 0]
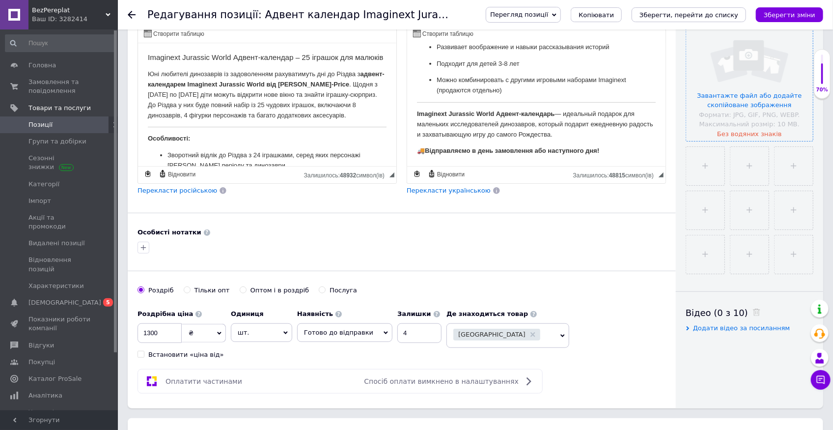
click at [753, 86] on input "file" at bounding box center [749, 77] width 127 height 127
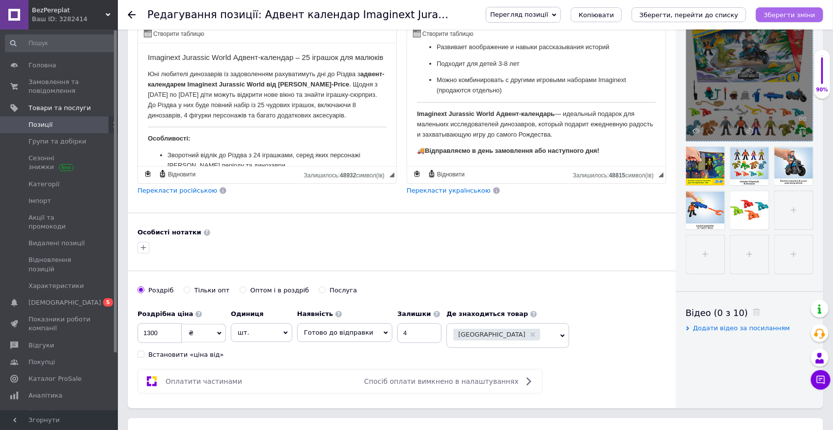
click at [786, 14] on icon "Зберегти зміни" at bounding box center [790, 14] width 52 height 7
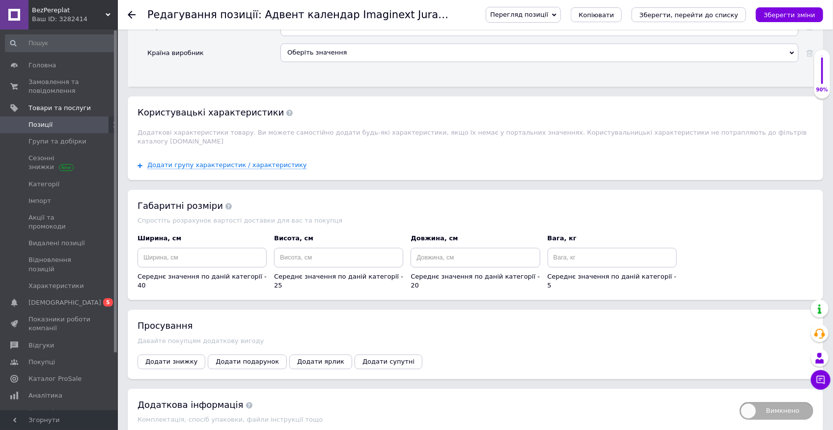
scroll to position [1115, 0]
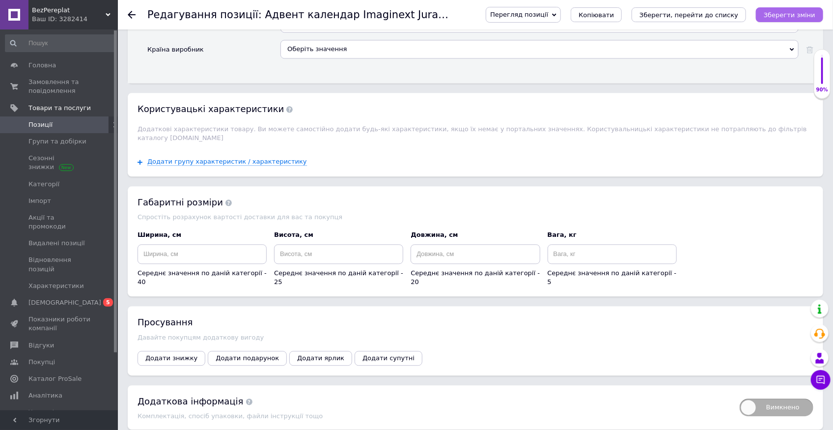
click at [791, 15] on icon "Зберегти зміни" at bounding box center [790, 14] width 52 height 7
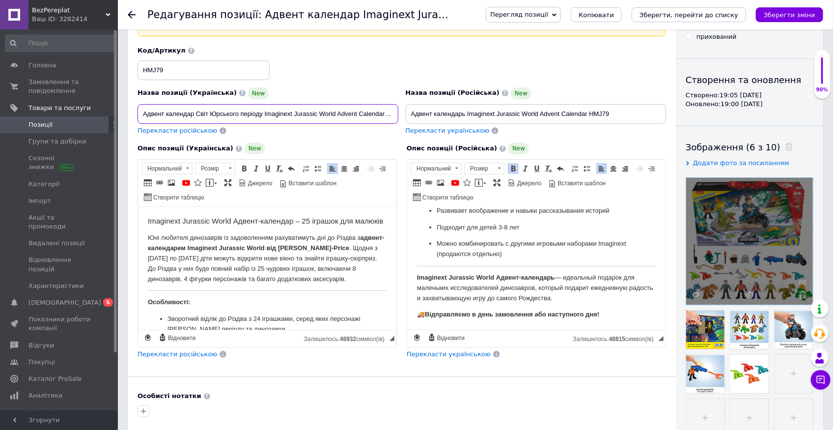
scroll to position [0, 15]
drag, startPoint x: 140, startPoint y: 106, endPoint x: 397, endPoint y: 105, distance: 257.4
click at [397, 105] on input "Адвент календар Світ Юрського періоду Imaginext Jurassic World Advent Calendar …" at bounding box center [268, 114] width 261 height 20
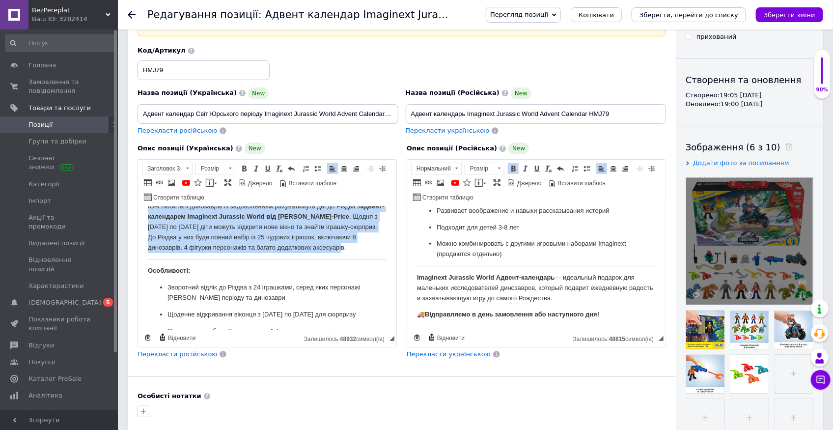
scroll to position [0, 0]
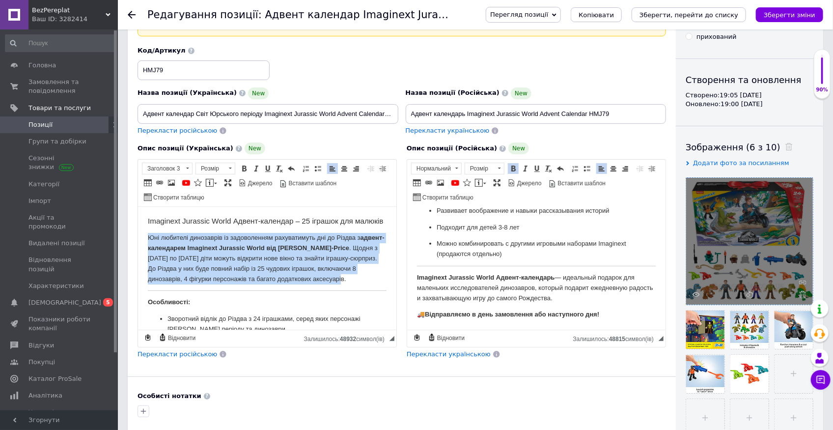
drag, startPoint x: 364, startPoint y: 256, endPoint x: 140, endPoint y: 249, distance: 224.1
click at [140, 249] on html "Imaginext Jurassic World Адвент-календар – 25 іграшок для малюків Юні любителі …" at bounding box center [267, 349] width 258 height 285
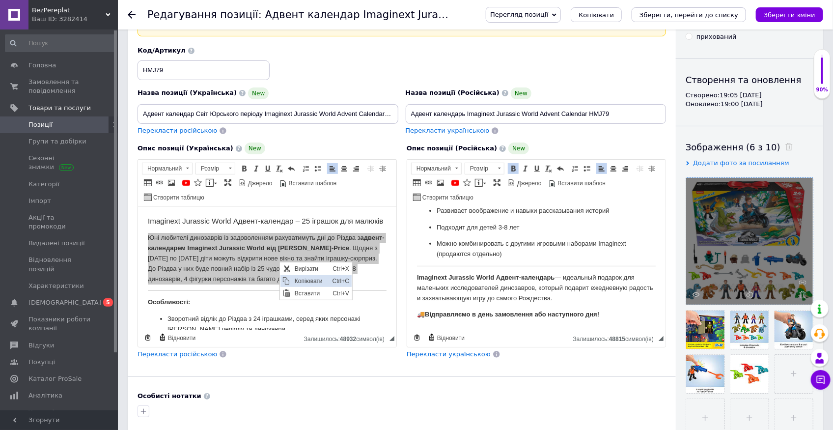
click at [313, 277] on span "Копіювати" at bounding box center [311, 281] width 38 height 12
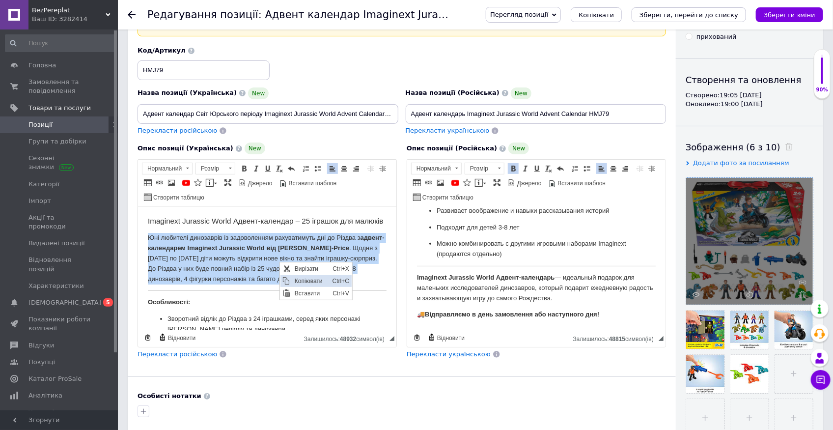
copy p "Юні любителі динозаврів із задоволенням рахуватимуть дні до Різдва з адвент-кал…"
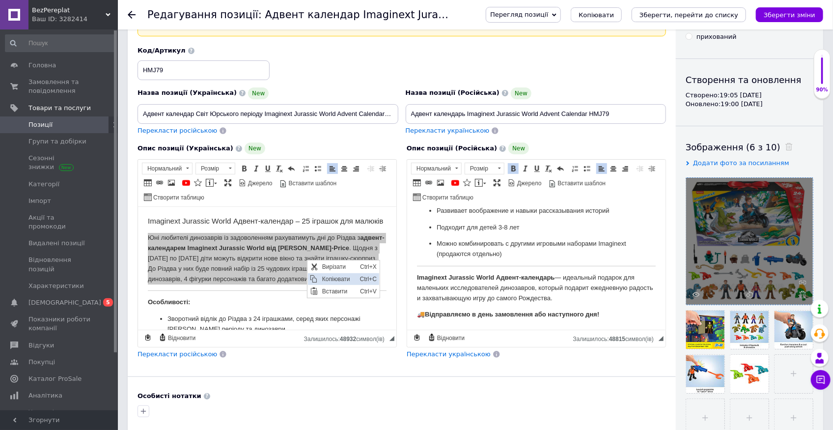
click at [339, 279] on span "Копіювати" at bounding box center [338, 279] width 38 height 12
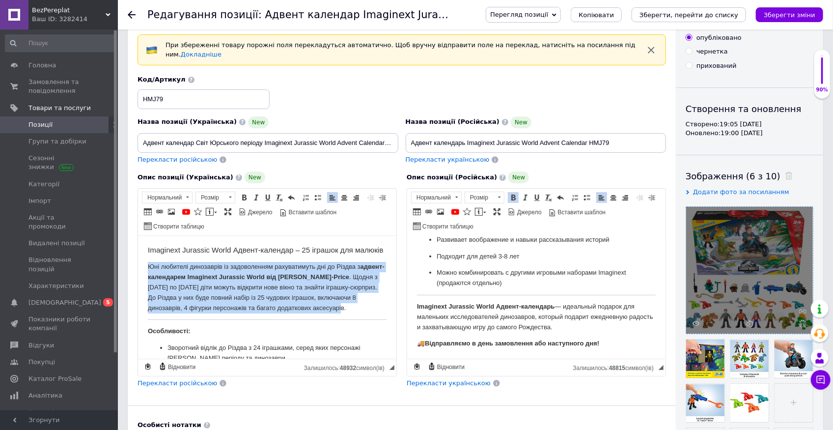
scroll to position [34, 0]
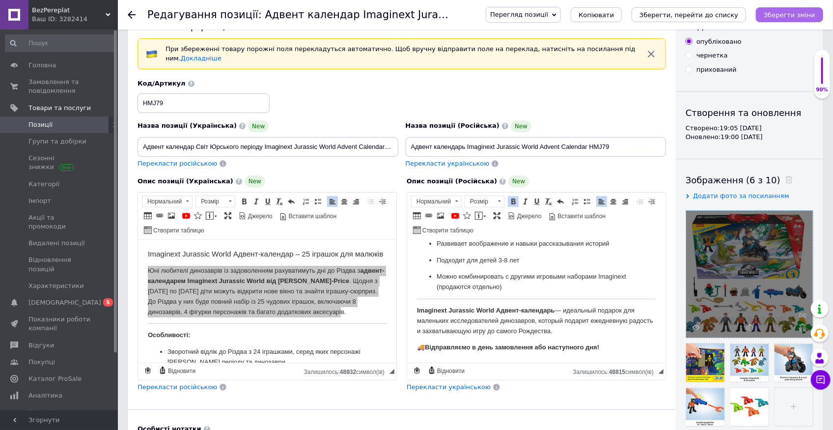
click at [776, 14] on icon "Зберегти зміни" at bounding box center [790, 14] width 52 height 7
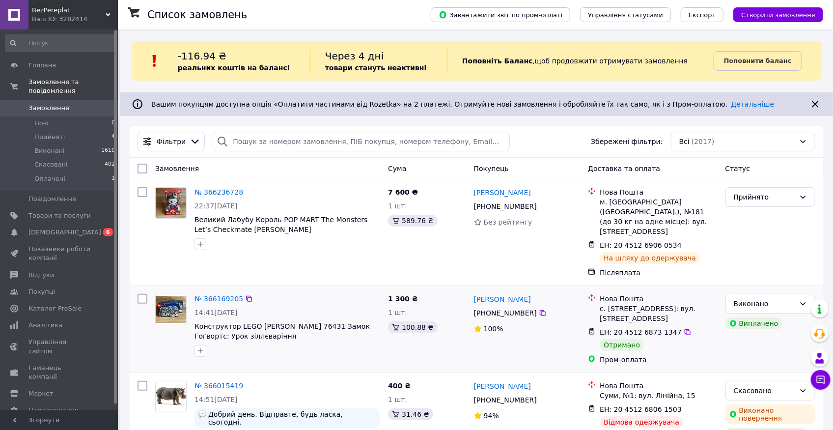
scroll to position [164, 0]
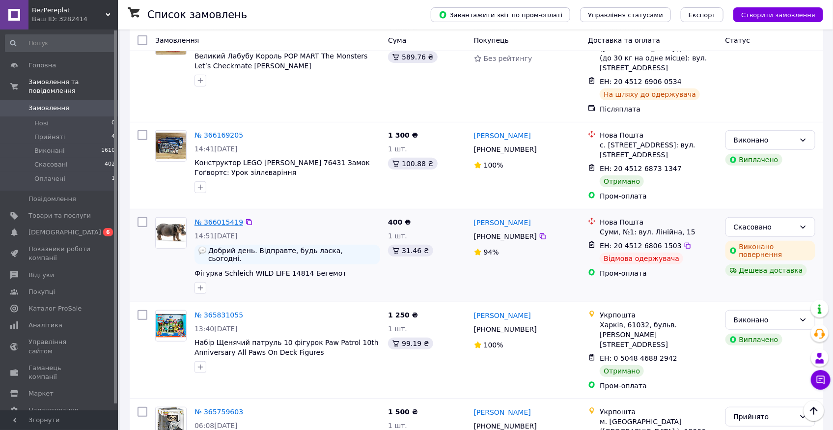
click at [229, 218] on link "№ 366015419" at bounding box center [219, 222] width 49 height 8
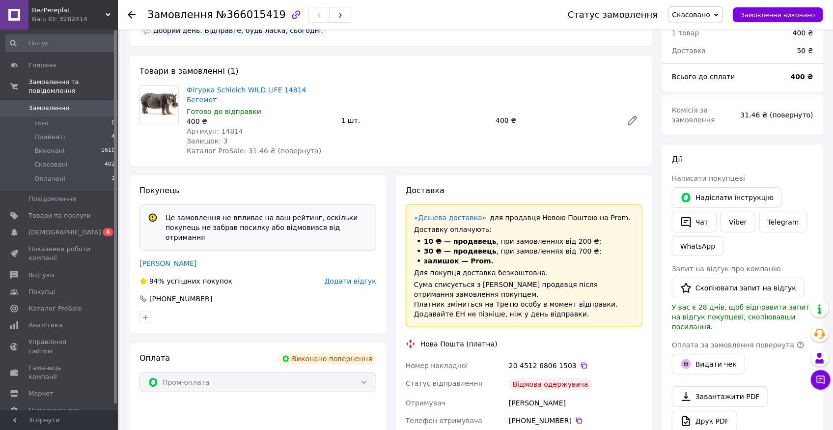
scroll to position [65, 0]
